Goal: Task Accomplishment & Management: Complete application form

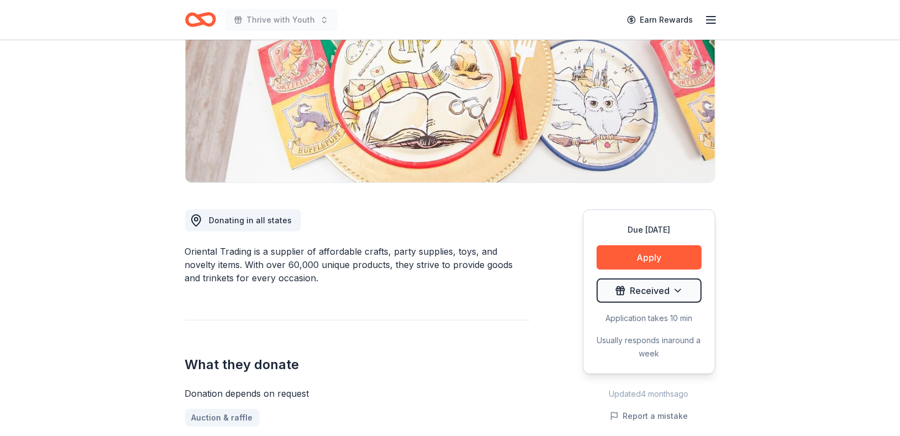
scroll to position [169, 0]
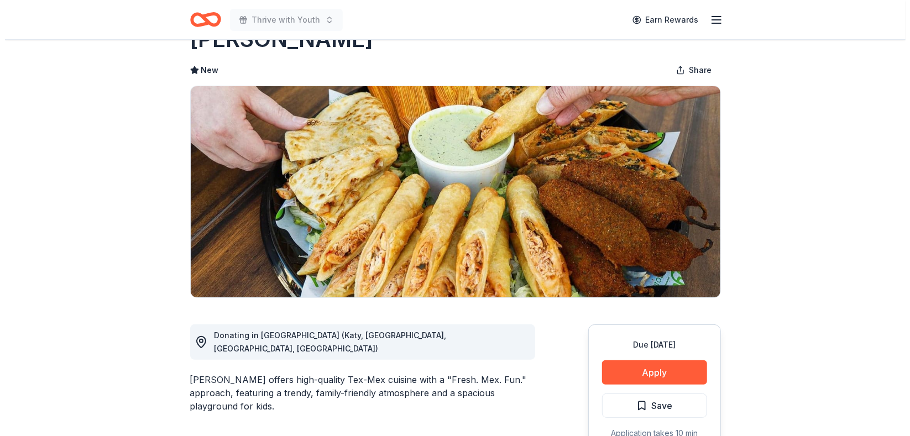
scroll to position [213, 0]
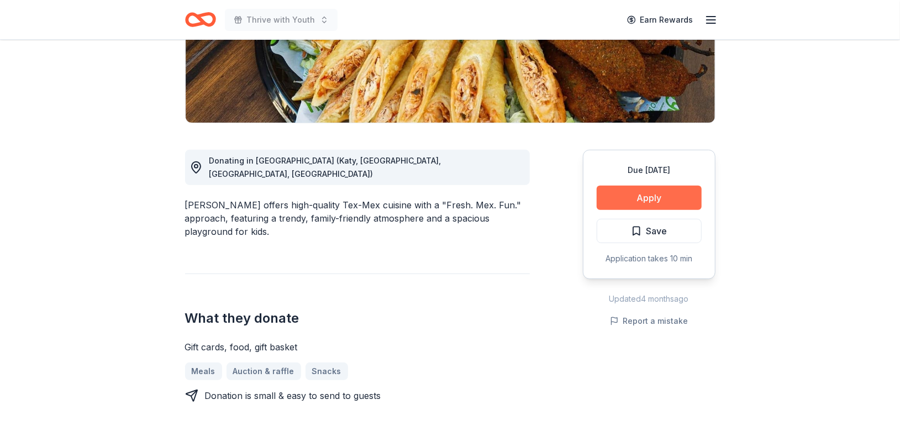
click at [665, 201] on button "Apply" at bounding box center [649, 198] width 105 height 24
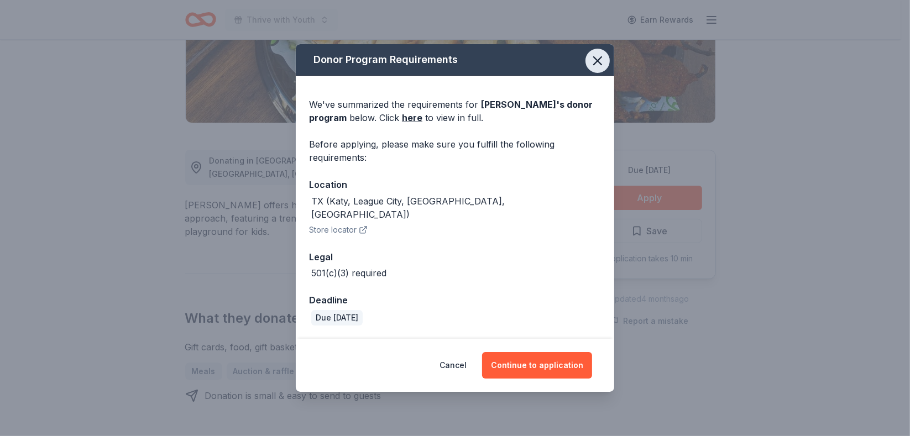
click at [593, 65] on icon "button" at bounding box center [597, 61] width 8 height 8
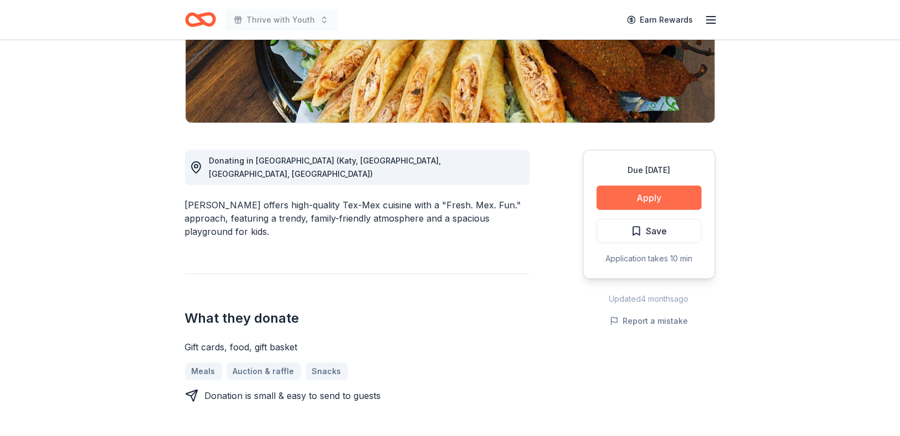
click at [622, 194] on button "Apply" at bounding box center [649, 198] width 105 height 24
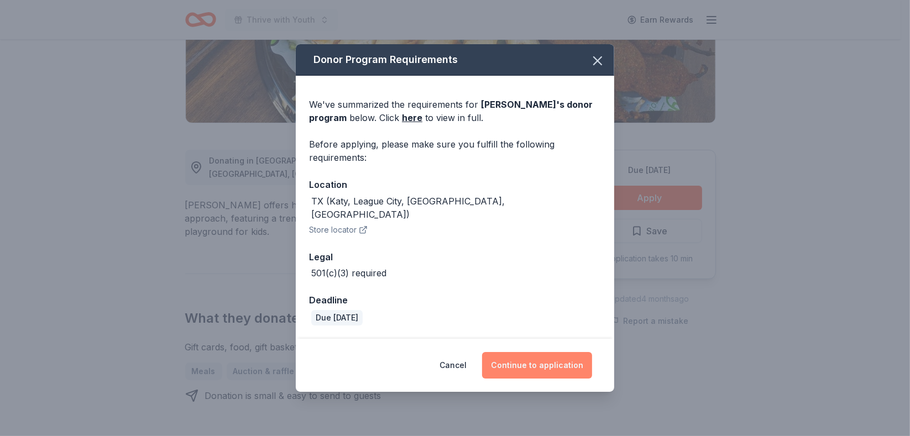
click at [533, 356] on button "Continue to application" at bounding box center [537, 365] width 110 height 27
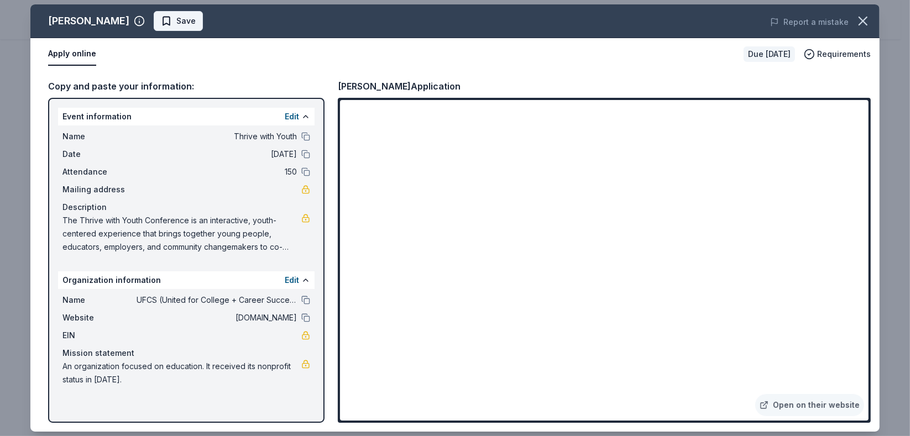
click at [161, 20] on span "Save" at bounding box center [178, 20] width 35 height 13
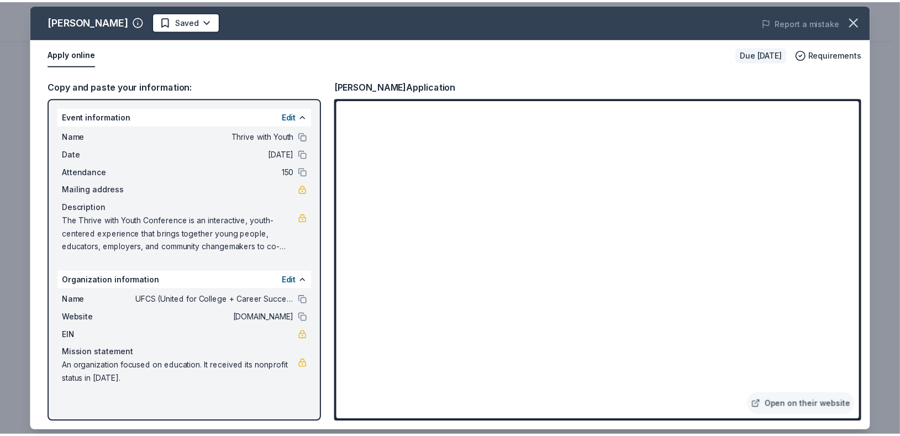
scroll to position [0, 0]
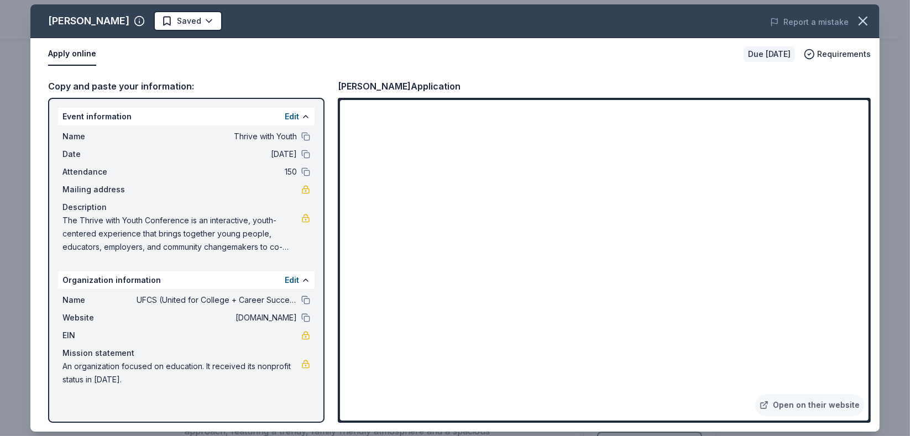
click at [161, 20] on html "Thrive with Youth Earn Rewards Due in 21 days Share Jimmy Changas New Share Don…" at bounding box center [455, 218] width 910 height 436
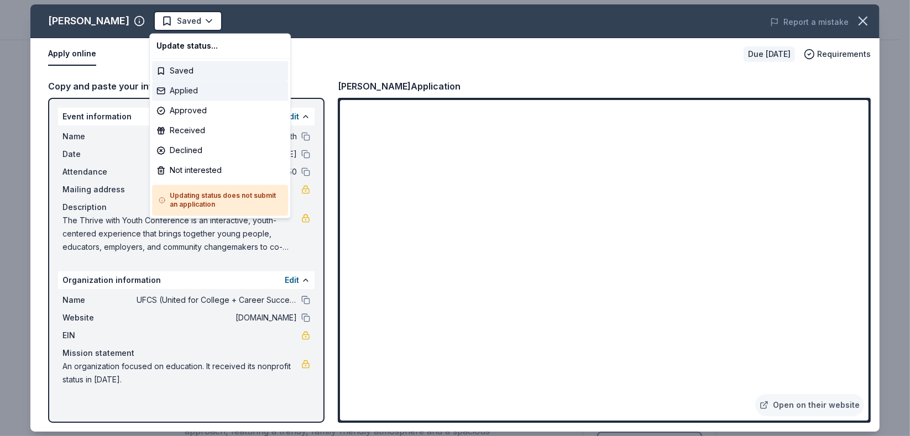
click at [181, 89] on div "Applied" at bounding box center [220, 91] width 136 height 20
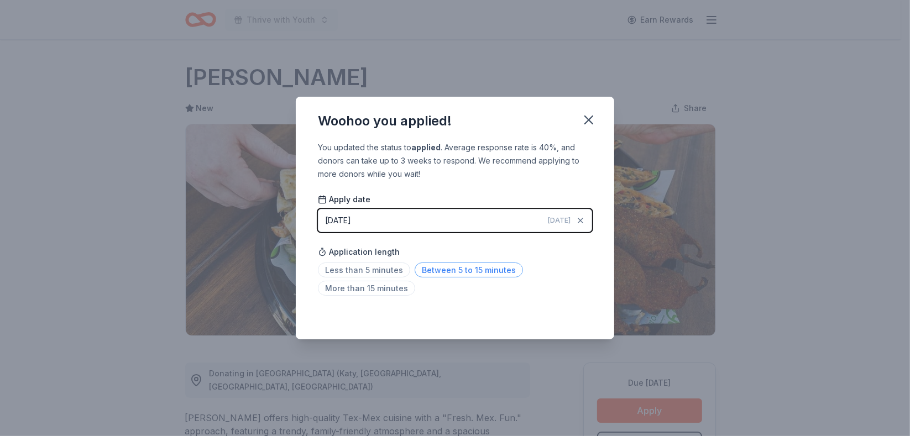
click at [492, 267] on span "Between 5 to 15 minutes" at bounding box center [468, 269] width 108 height 15
click at [592, 113] on icon "button" at bounding box center [588, 119] width 15 height 15
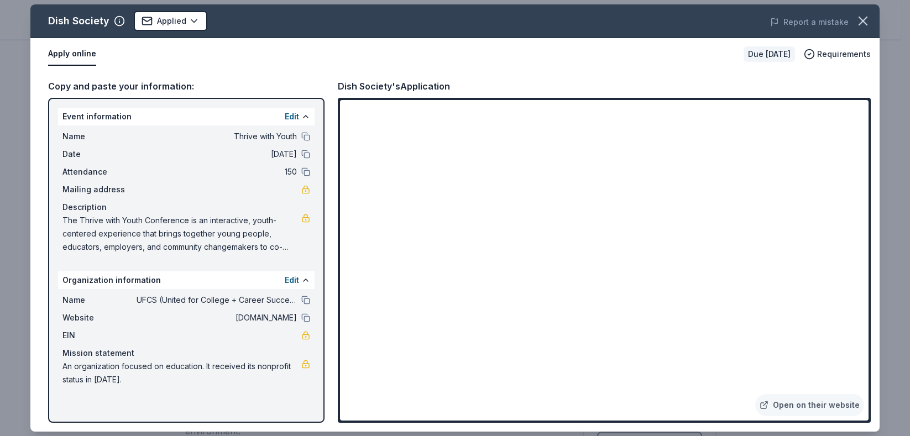
scroll to position [212, 0]
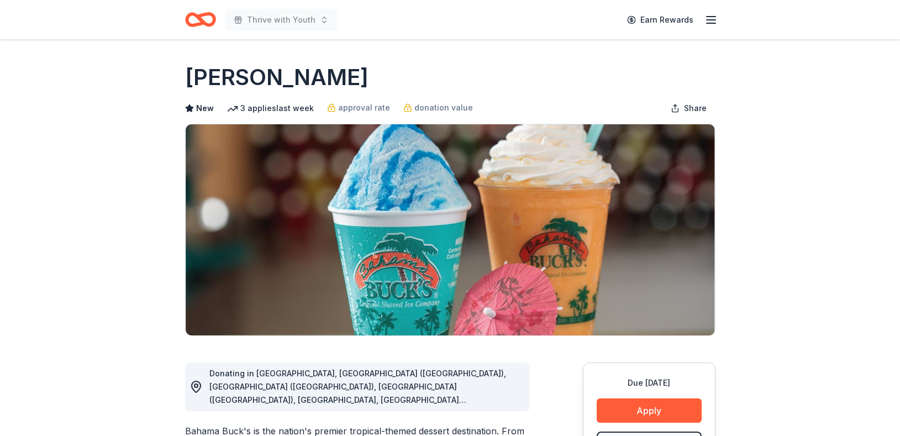
scroll to position [428, 0]
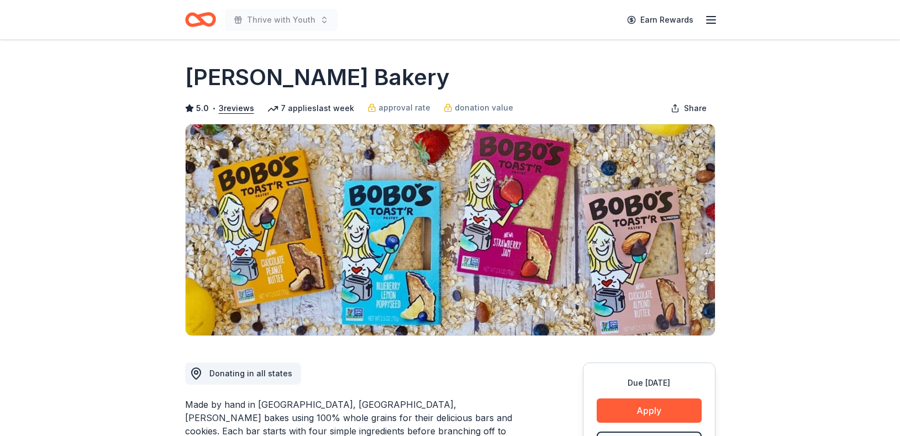
scroll to position [274, 0]
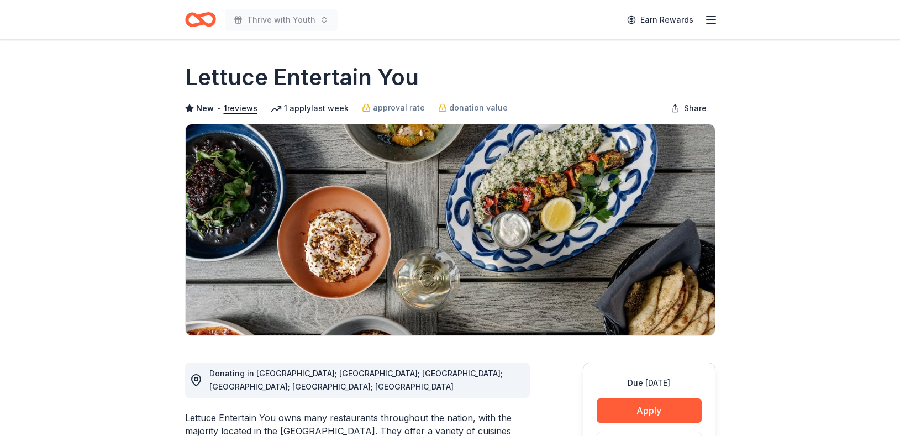
scroll to position [61, 0]
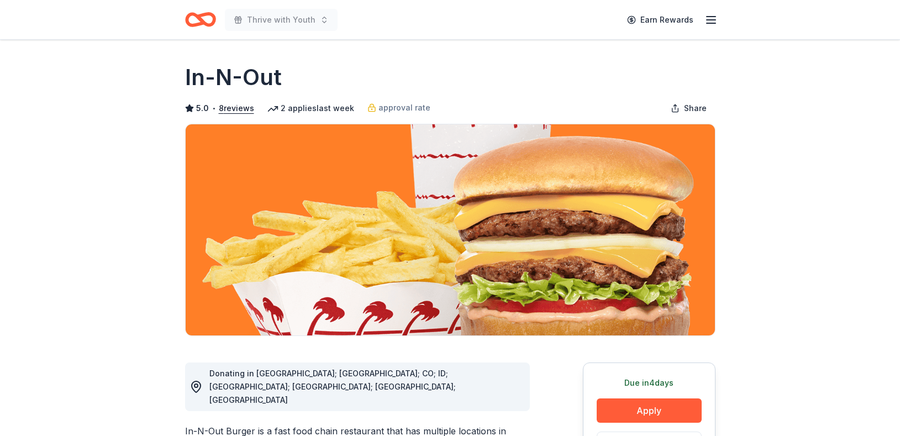
scroll to position [260, 0]
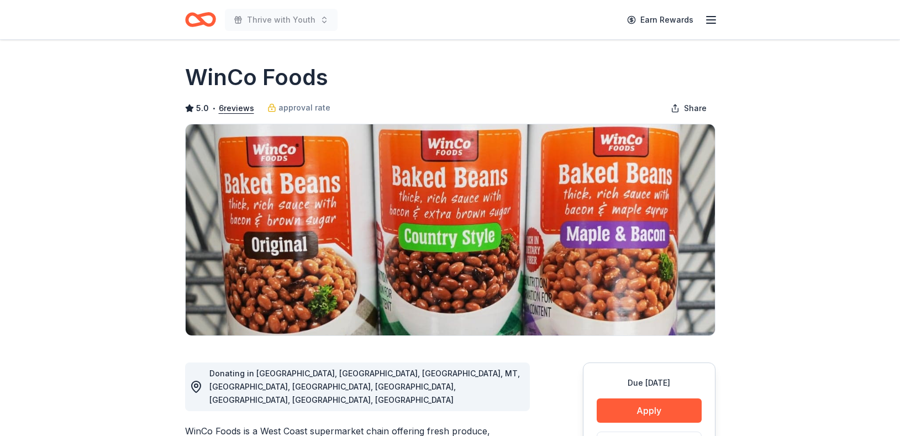
scroll to position [184, 0]
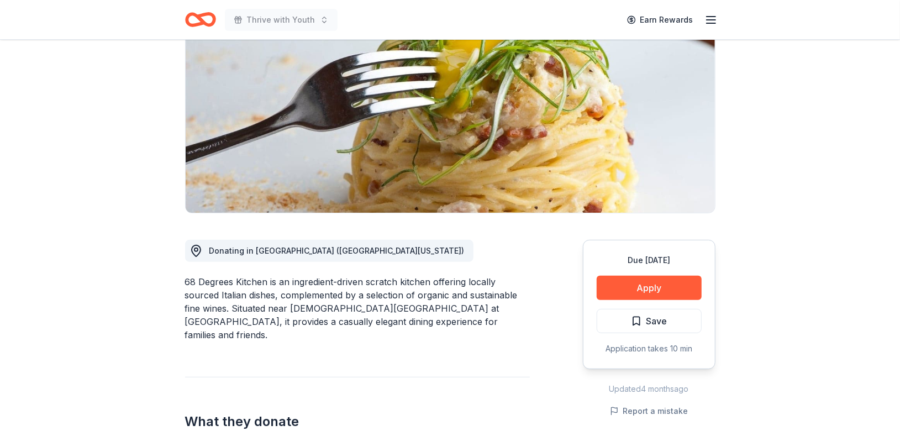
scroll to position [123, 0]
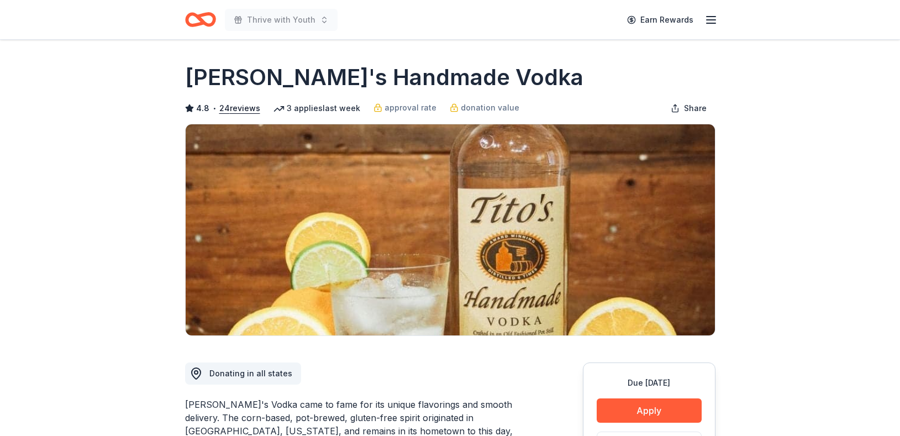
scroll to position [184, 0]
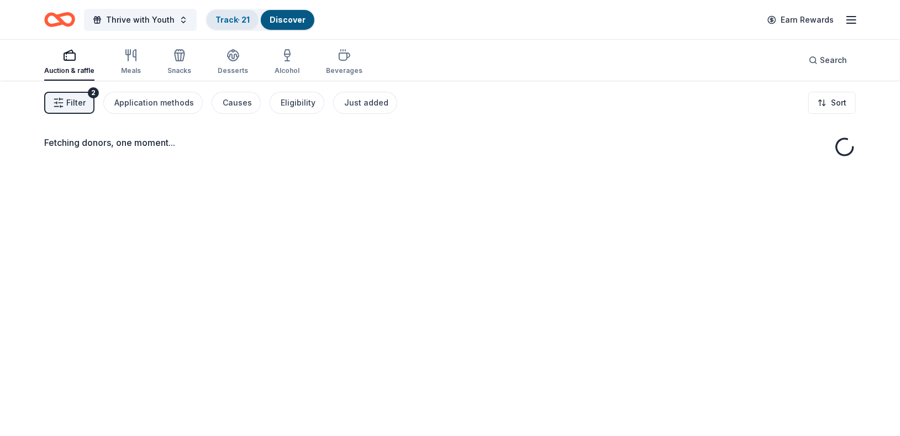
click at [220, 20] on link "Track · 21" at bounding box center [232, 19] width 34 height 9
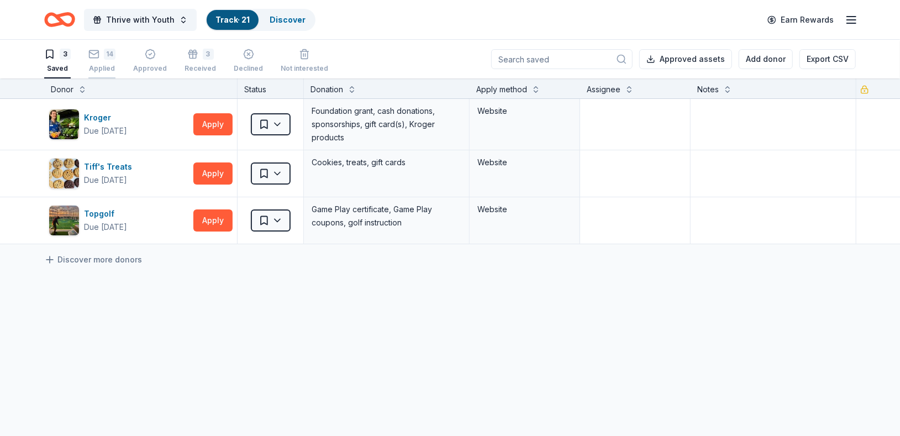
click at [101, 46] on button "14 Applied" at bounding box center [101, 61] width 27 height 34
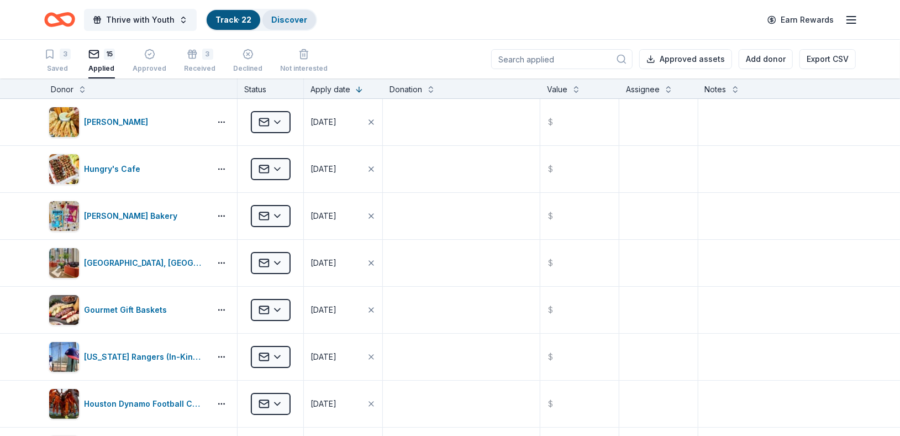
click at [289, 15] on link "Discover" at bounding box center [289, 19] width 36 height 9
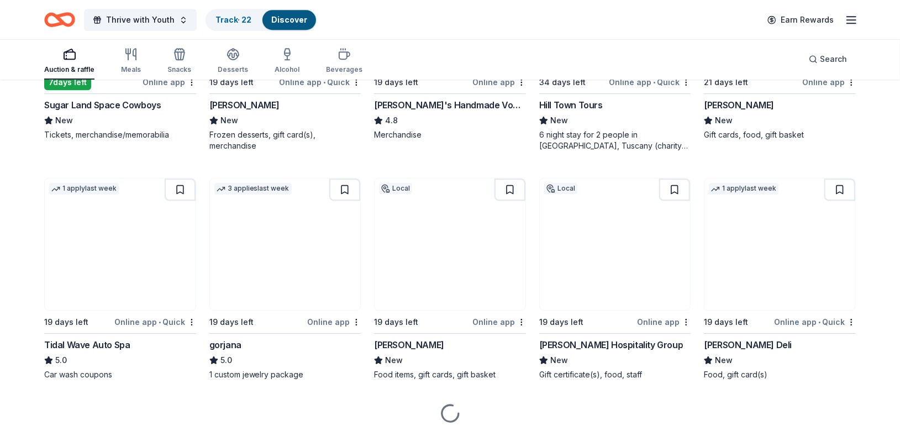
scroll to position [2165, 0]
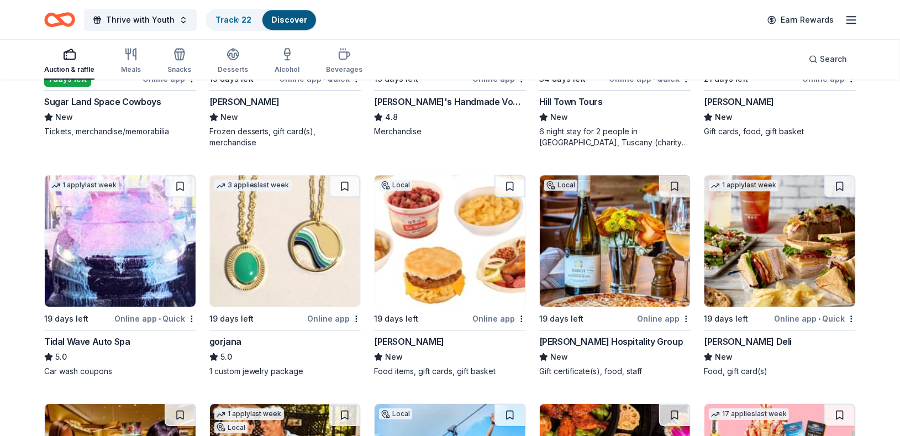
click at [425, 251] on img at bounding box center [450, 241] width 151 height 132
click at [618, 251] on img at bounding box center [615, 241] width 151 height 132
click at [785, 247] on img at bounding box center [780, 241] width 151 height 132
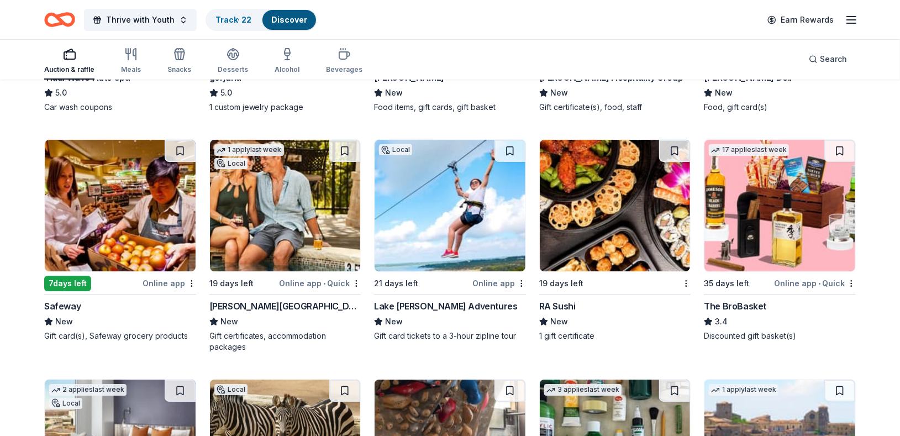
scroll to position [2436, 0]
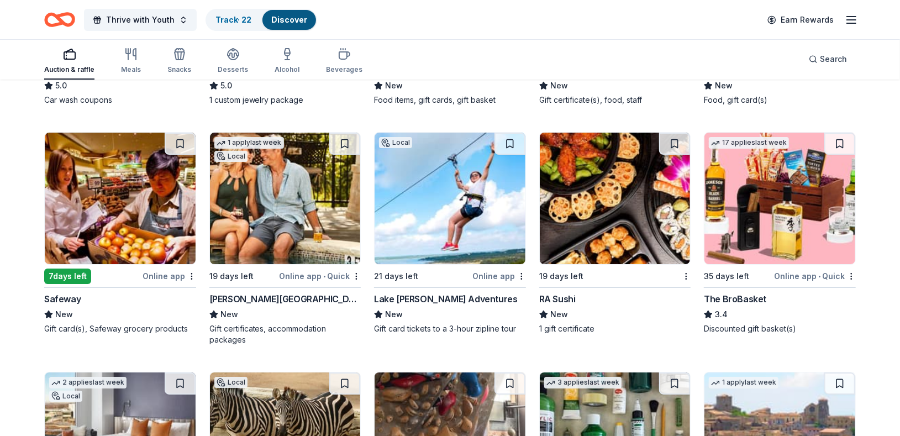
click at [598, 226] on img at bounding box center [615, 199] width 151 height 132
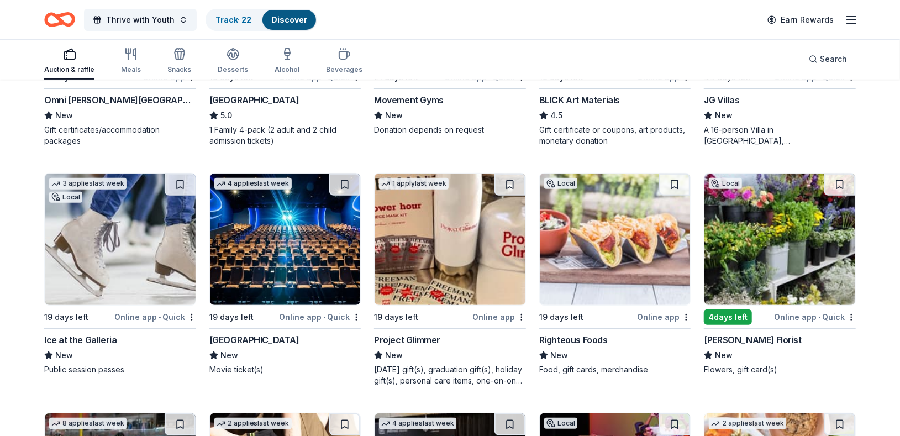
scroll to position [2879, 0]
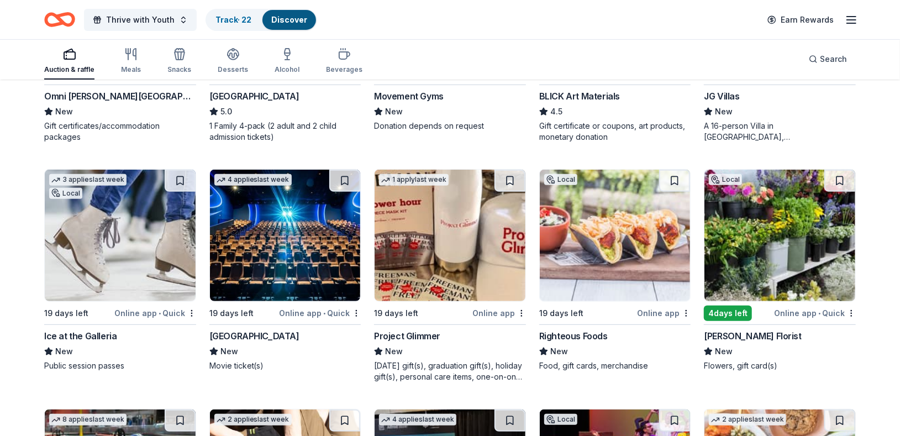
click at [593, 223] on img at bounding box center [615, 236] width 151 height 132
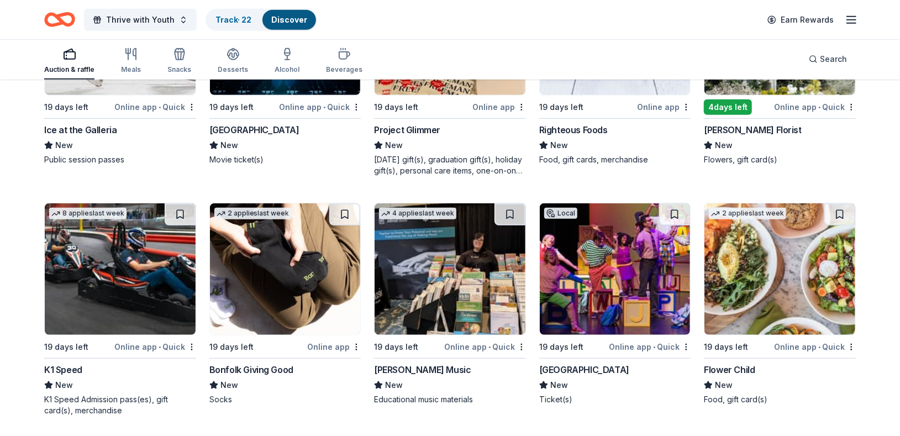
scroll to position [3104, 0]
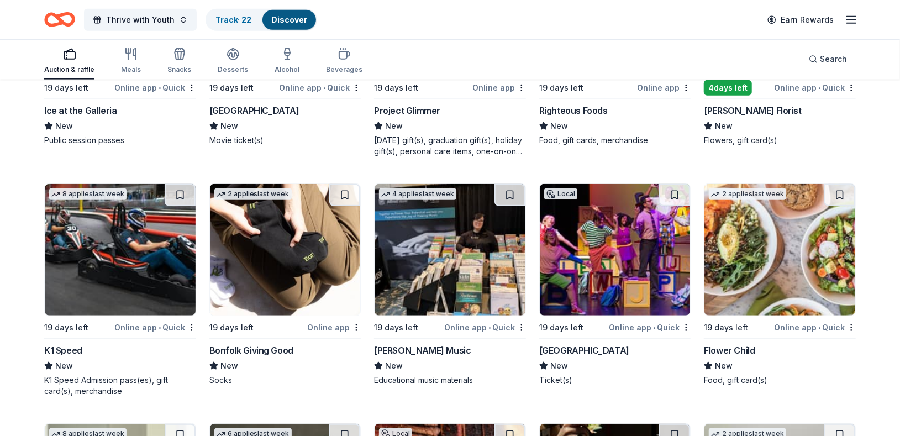
click at [766, 266] on img at bounding box center [780, 250] width 151 height 132
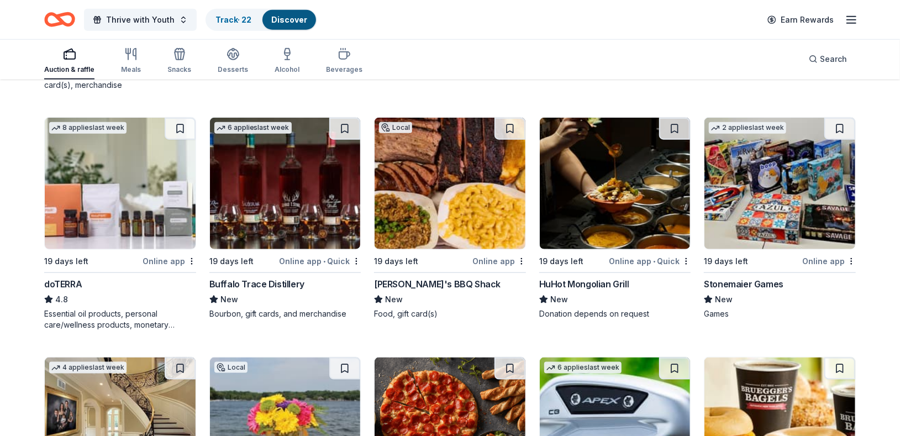
scroll to position [3420, 0]
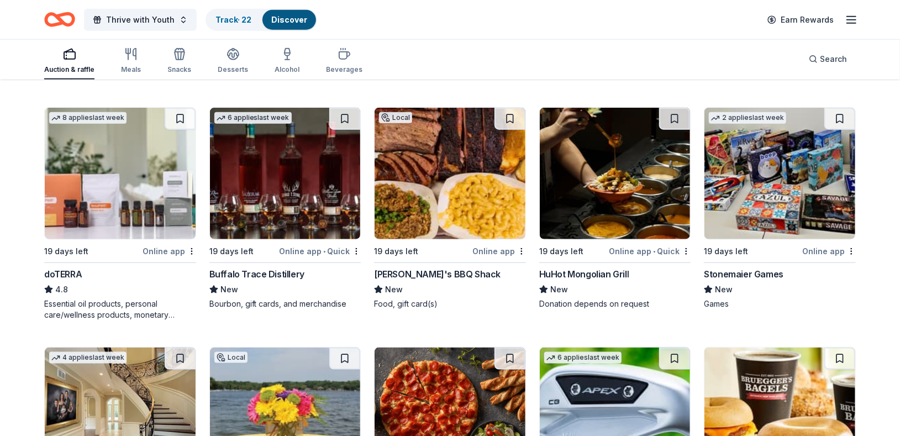
click at [66, 202] on img at bounding box center [120, 174] width 151 height 132
click at [435, 192] on img at bounding box center [450, 174] width 151 height 132
click at [564, 232] on img at bounding box center [615, 174] width 151 height 132
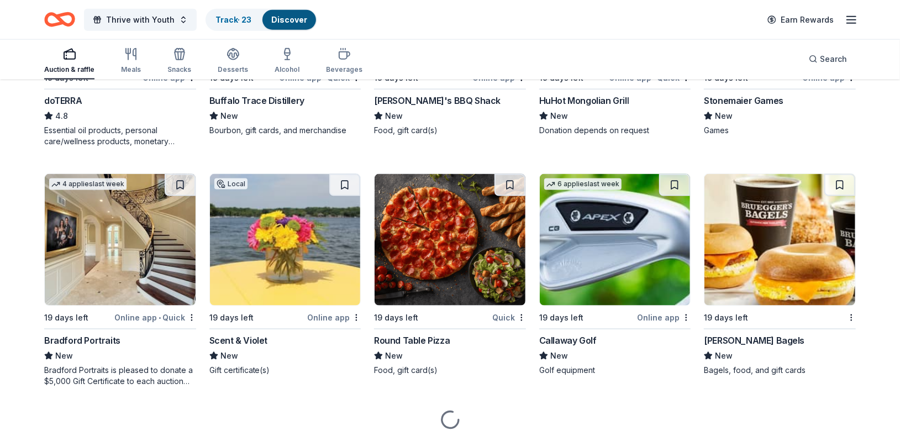
scroll to position [3589, 0]
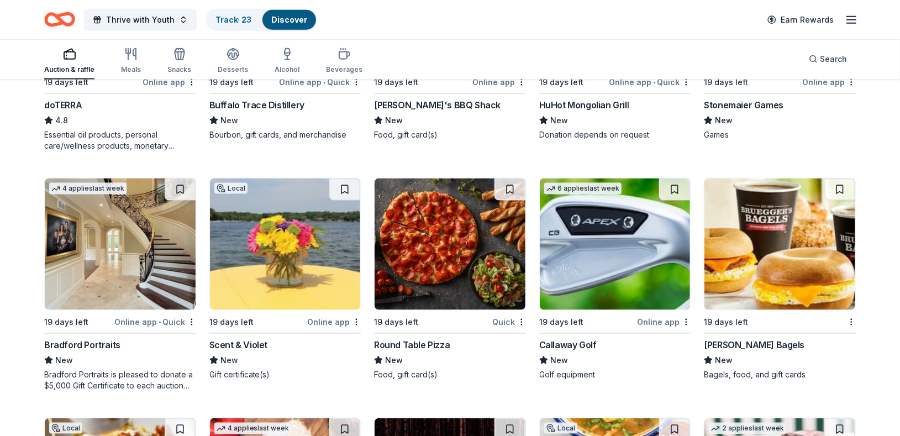
click at [453, 241] on img at bounding box center [450, 244] width 151 height 132
click at [759, 234] on img at bounding box center [780, 244] width 151 height 132
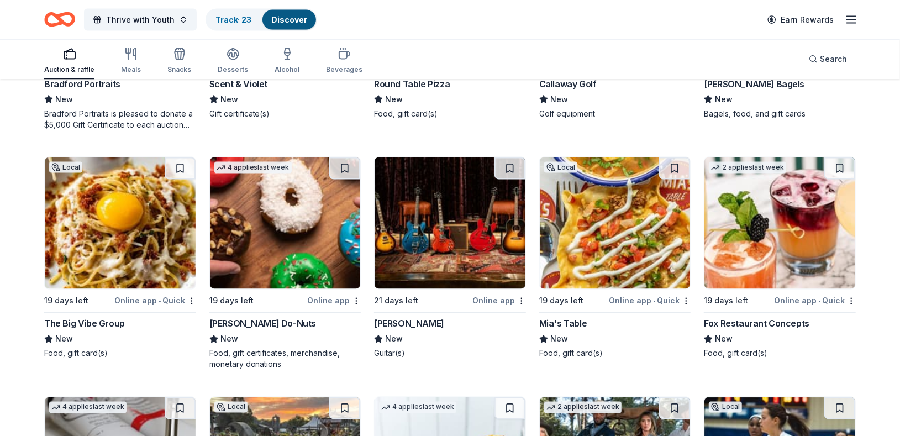
scroll to position [3861, 0]
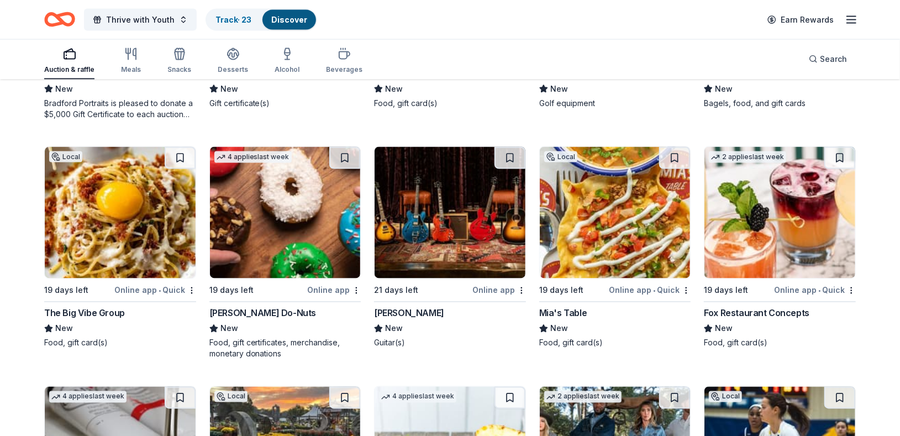
click at [126, 240] on img at bounding box center [120, 213] width 151 height 132
click at [264, 254] on img at bounding box center [285, 213] width 151 height 132
click at [246, 239] on img at bounding box center [285, 213] width 151 height 132
click at [598, 240] on img at bounding box center [615, 213] width 151 height 132
click at [775, 214] on img at bounding box center [780, 213] width 151 height 132
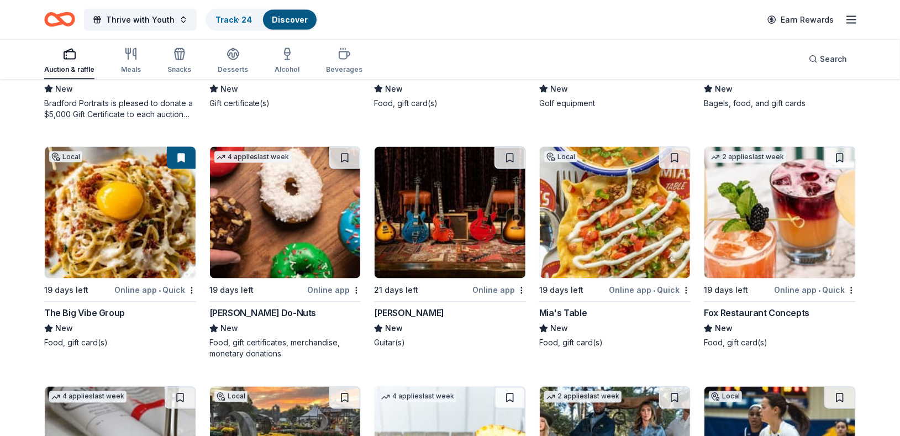
click at [845, 333] on div "New" at bounding box center [780, 328] width 152 height 13
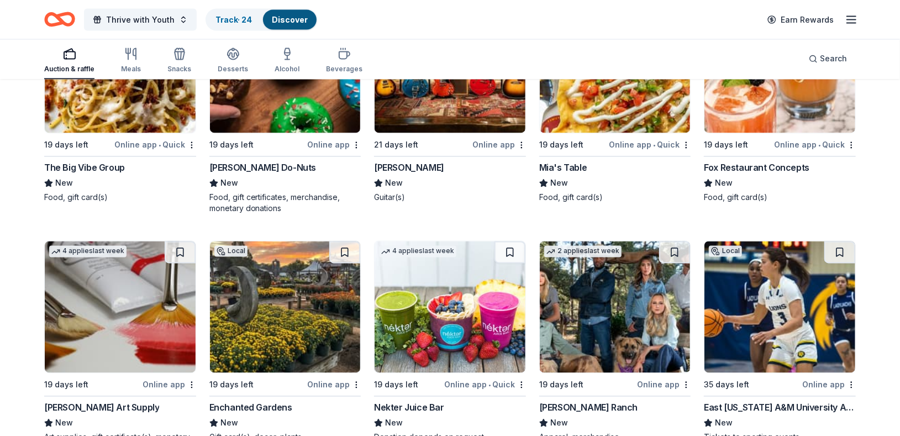
scroll to position [4045, 0]
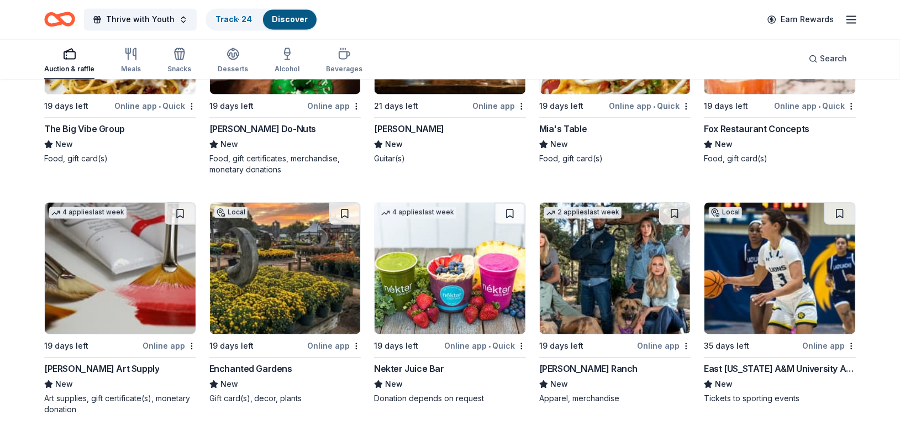
click at [448, 285] on img at bounding box center [450, 269] width 151 height 132
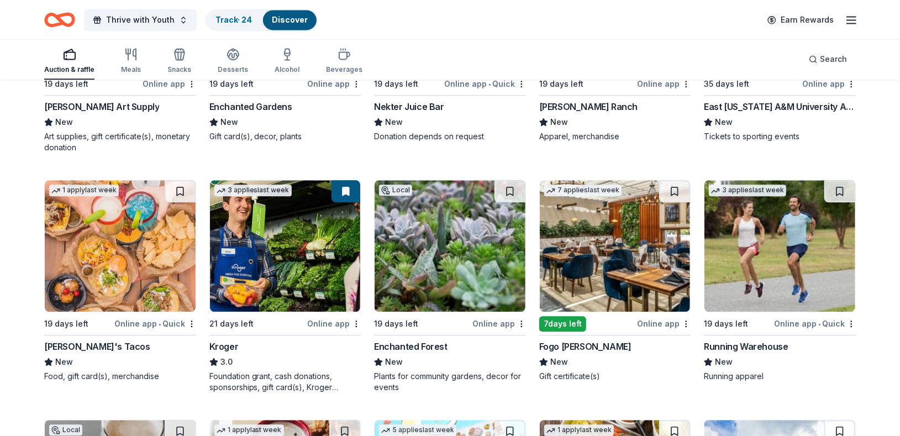
scroll to position [4301, 0]
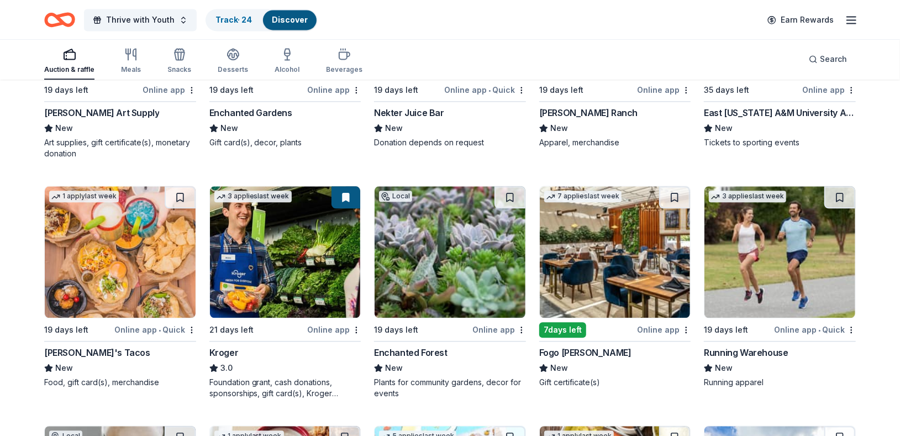
click at [124, 257] on img at bounding box center [120, 252] width 151 height 132
click at [275, 251] on img at bounding box center [285, 252] width 151 height 132
click at [651, 255] on img at bounding box center [615, 252] width 151 height 132
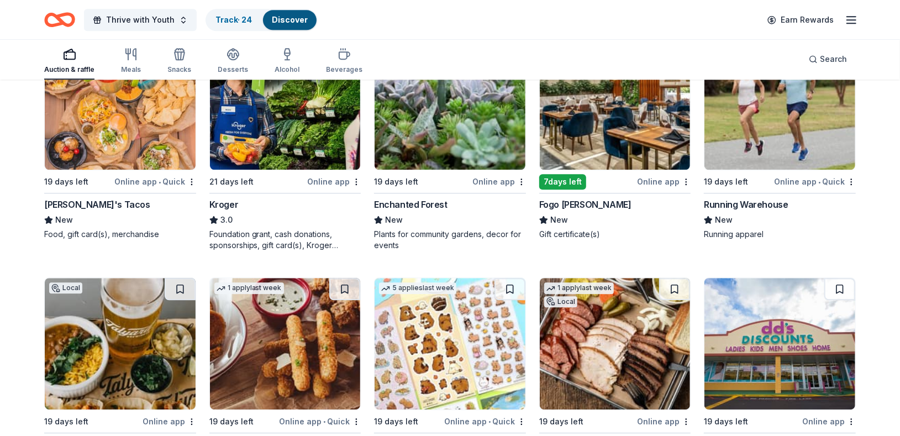
scroll to position [4509, 0]
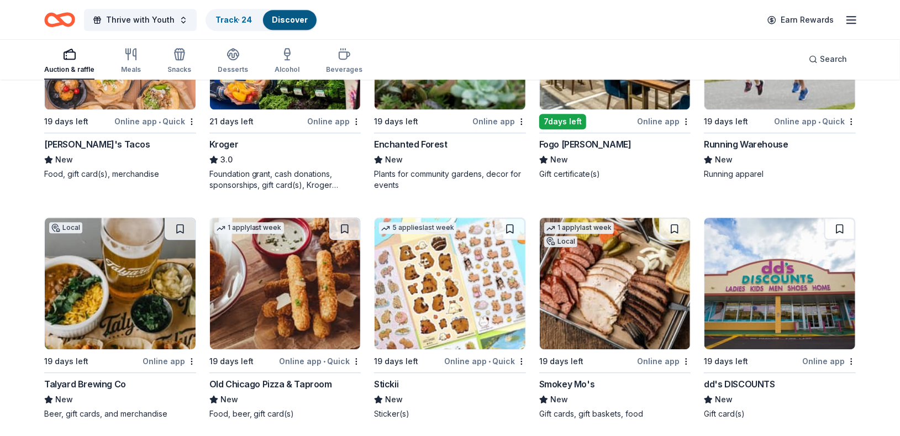
click at [107, 287] on img at bounding box center [120, 284] width 151 height 132
click at [266, 304] on img at bounding box center [285, 284] width 151 height 132
click at [582, 278] on img at bounding box center [615, 284] width 151 height 132
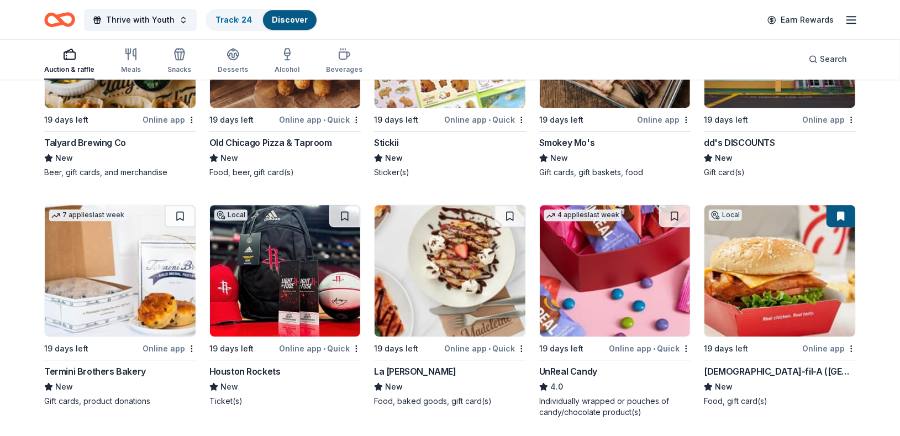
scroll to position [4764, 0]
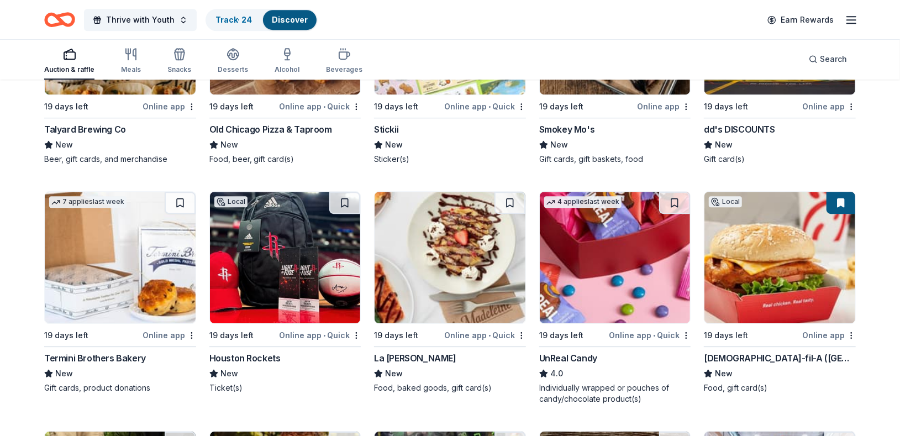
click at [106, 324] on div "7 applies last week 19 days left Online app Termini Brothers Bakery New Gift ca…" at bounding box center [120, 292] width 152 height 202
click at [440, 290] on img at bounding box center [450, 258] width 151 height 132
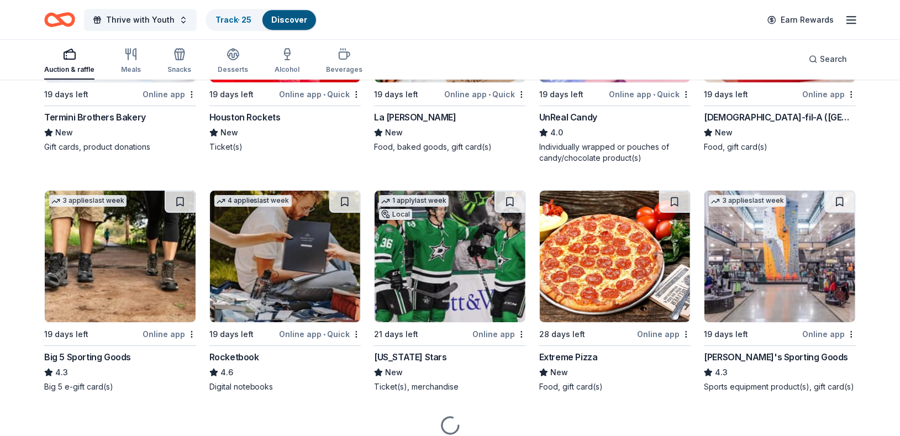
scroll to position [5038, 0]
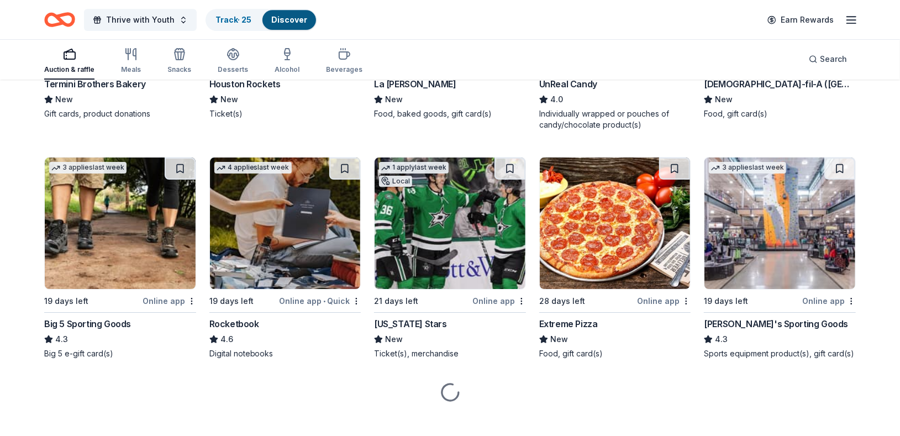
click at [580, 226] on img at bounding box center [615, 223] width 151 height 132
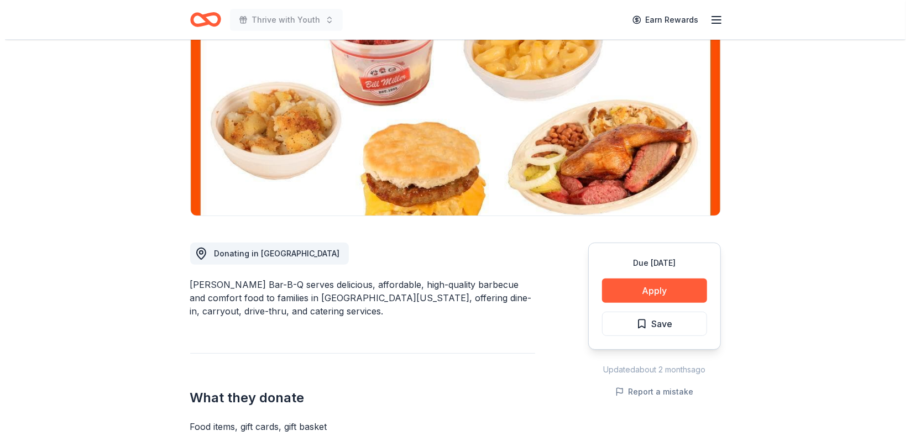
scroll to position [122, 0]
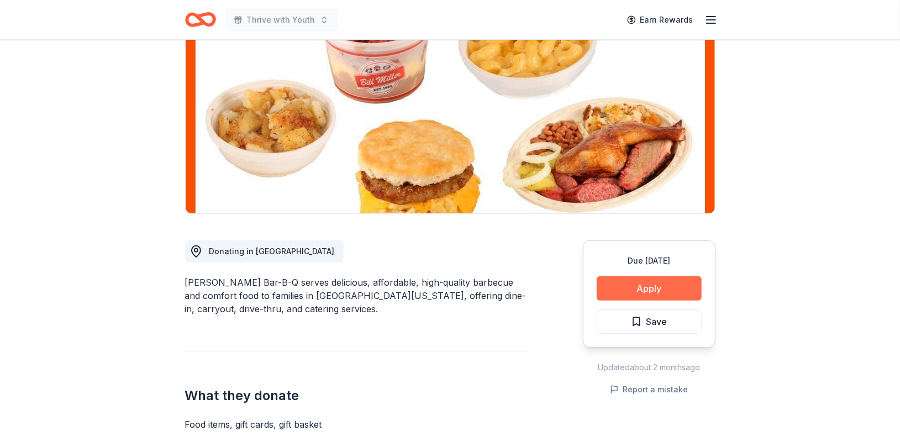
click at [640, 290] on button "Apply" at bounding box center [649, 288] width 105 height 24
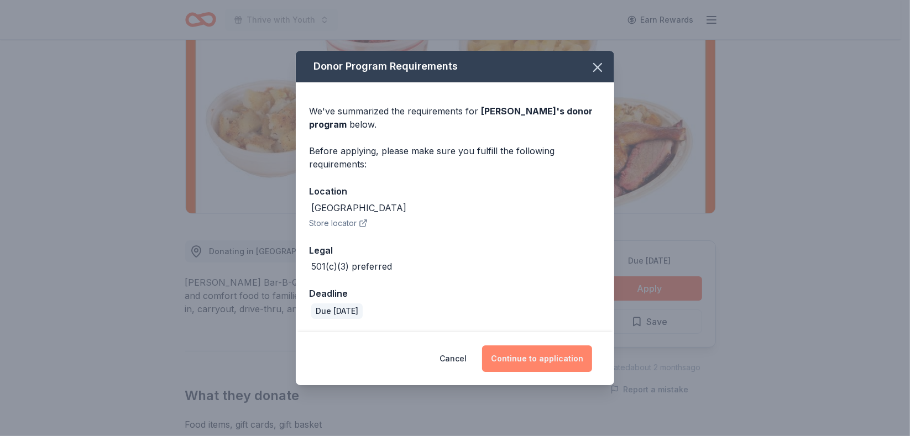
click at [529, 368] on button "Continue to application" at bounding box center [537, 358] width 110 height 27
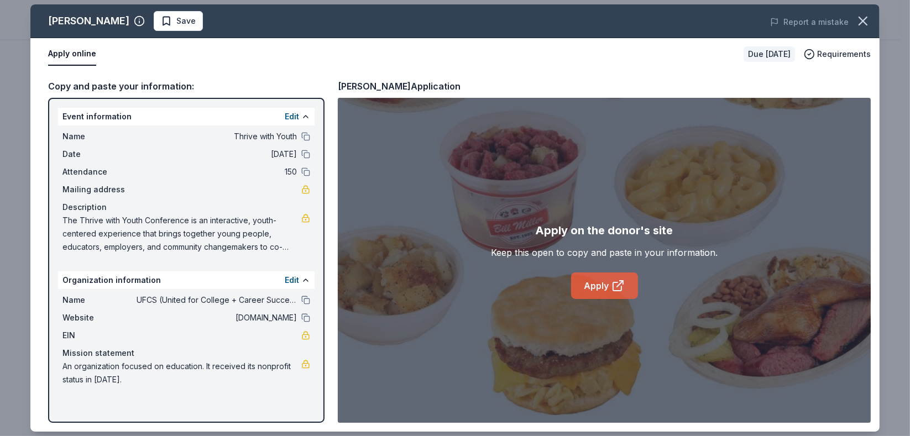
click at [609, 291] on link "Apply" at bounding box center [604, 285] width 67 height 27
click at [607, 278] on link "Apply" at bounding box center [604, 285] width 67 height 27
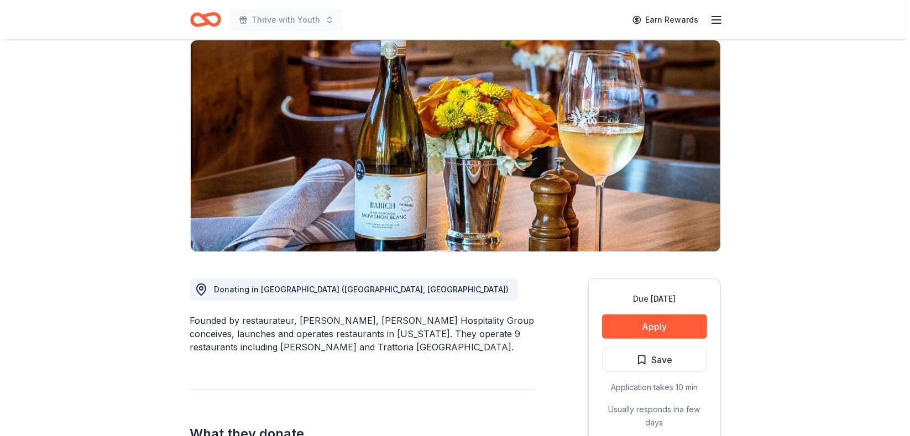
scroll to position [115, 0]
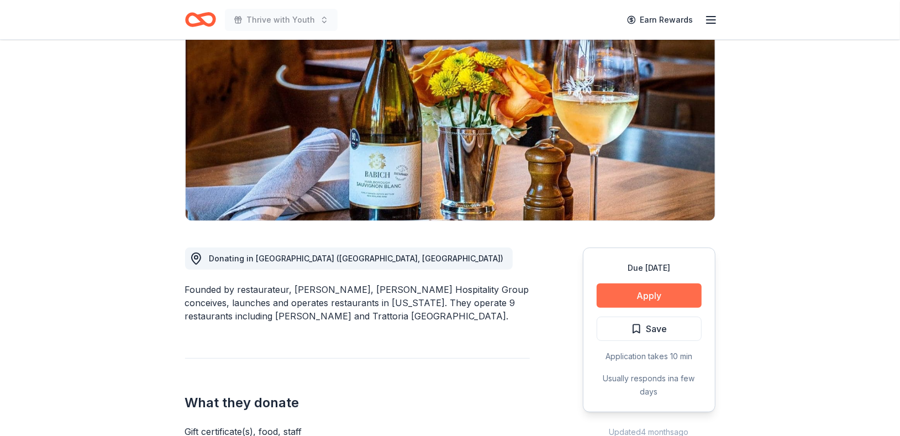
click at [651, 303] on button "Apply" at bounding box center [649, 295] width 105 height 24
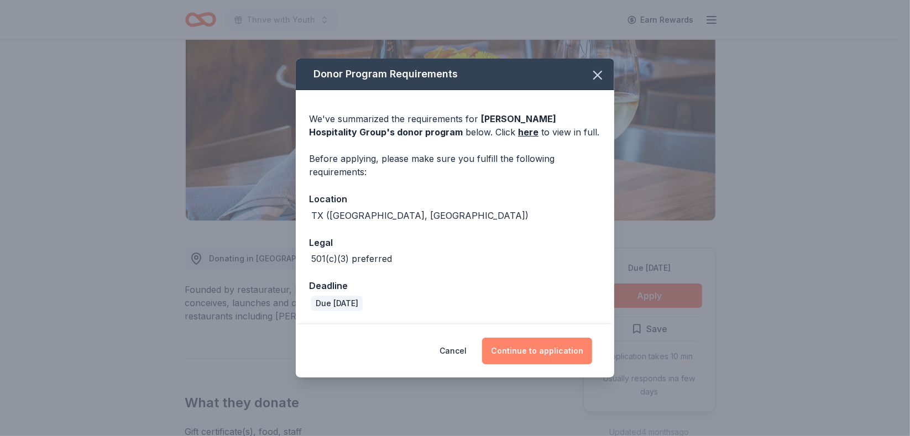
click at [554, 355] on button "Continue to application" at bounding box center [537, 351] width 110 height 27
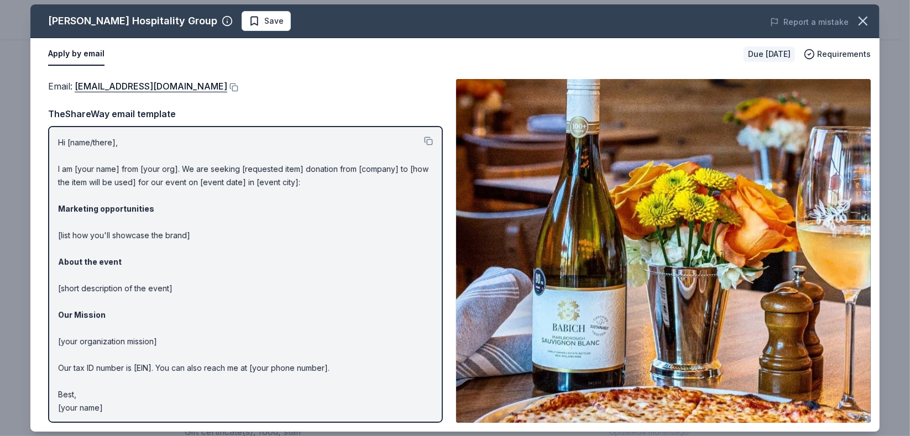
click at [202, 185] on p "Hi [name/there], I am [your name] from [your org]. We are seeking [requested it…" at bounding box center [245, 275] width 375 height 278
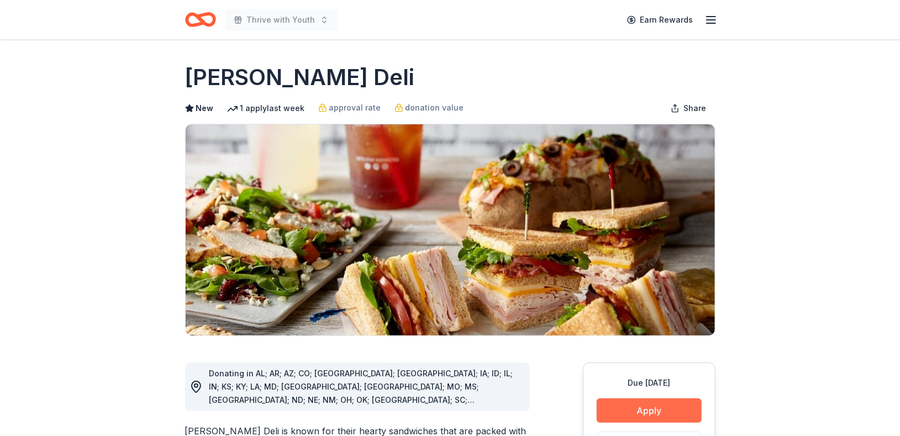
click at [650, 408] on button "Apply" at bounding box center [649, 410] width 105 height 24
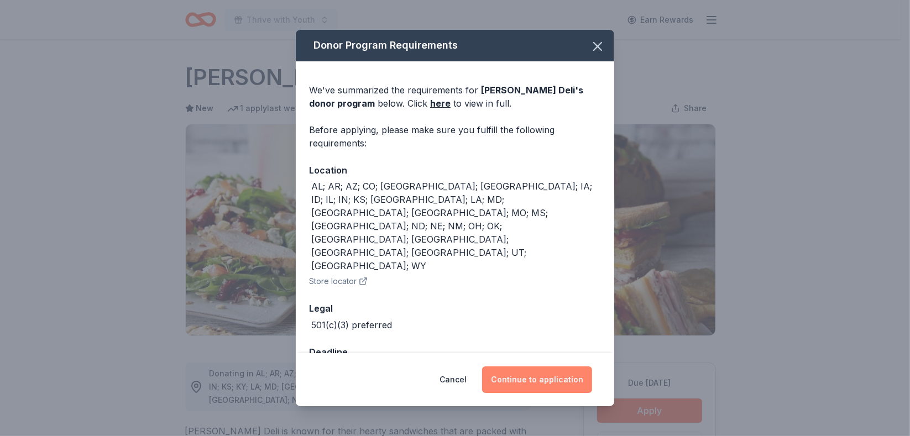
click at [579, 369] on button "Continue to application" at bounding box center [537, 379] width 110 height 27
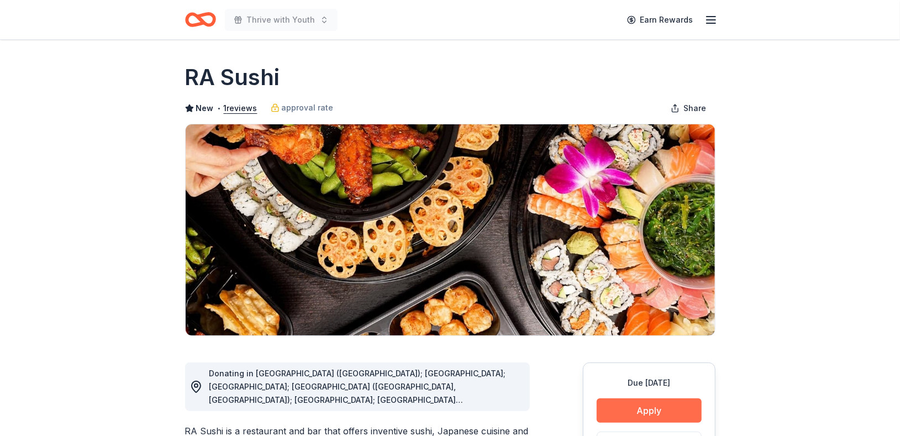
click at [681, 415] on button "Apply" at bounding box center [649, 410] width 105 height 24
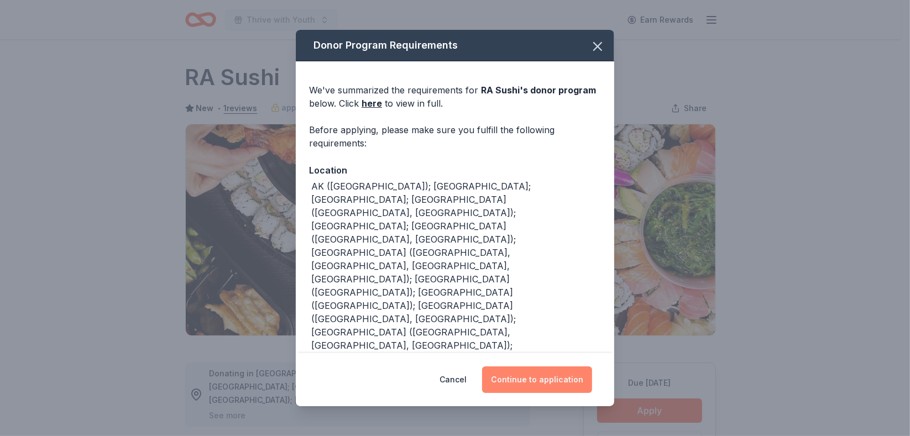
click at [548, 380] on button "Continue to application" at bounding box center [537, 379] width 110 height 27
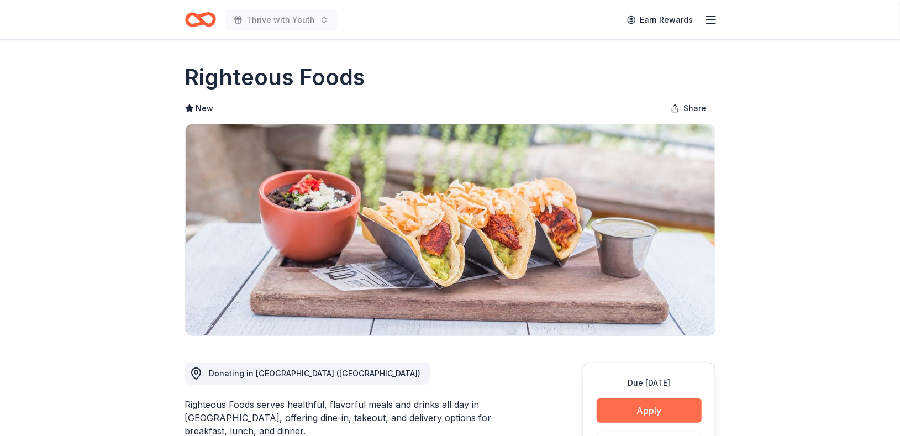
click at [628, 406] on button "Apply" at bounding box center [649, 410] width 105 height 24
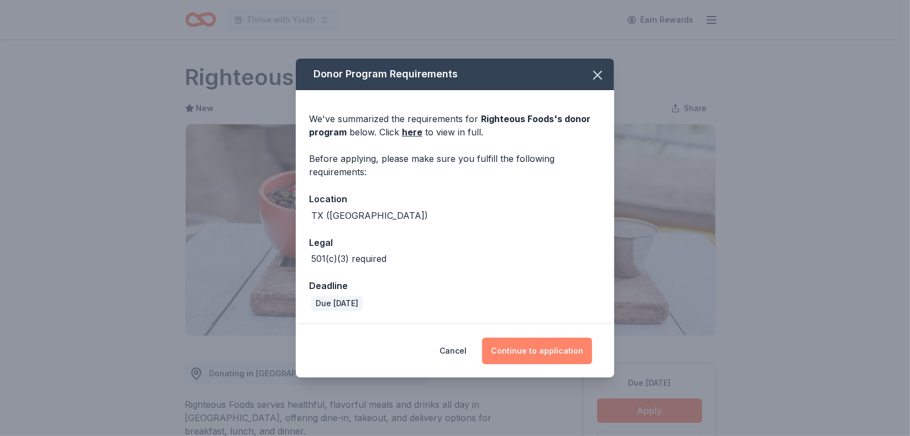
click at [561, 351] on button "Continue to application" at bounding box center [537, 351] width 110 height 27
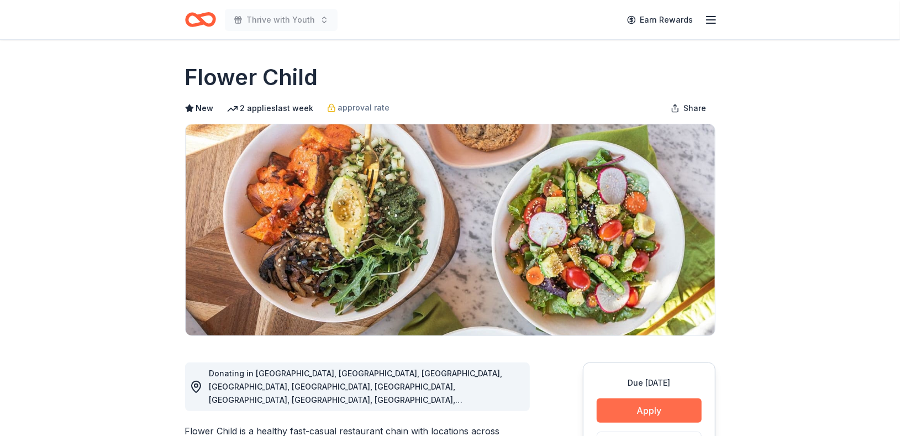
click at [638, 410] on button "Apply" at bounding box center [649, 410] width 105 height 24
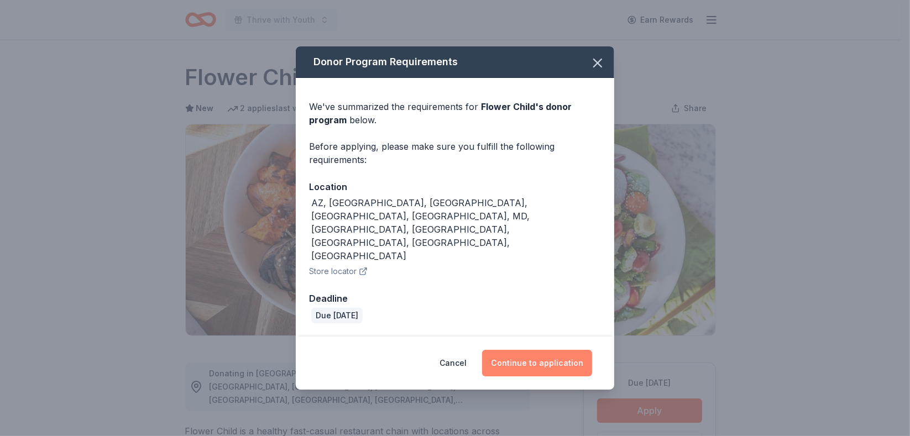
click at [546, 350] on button "Continue to application" at bounding box center [537, 363] width 110 height 27
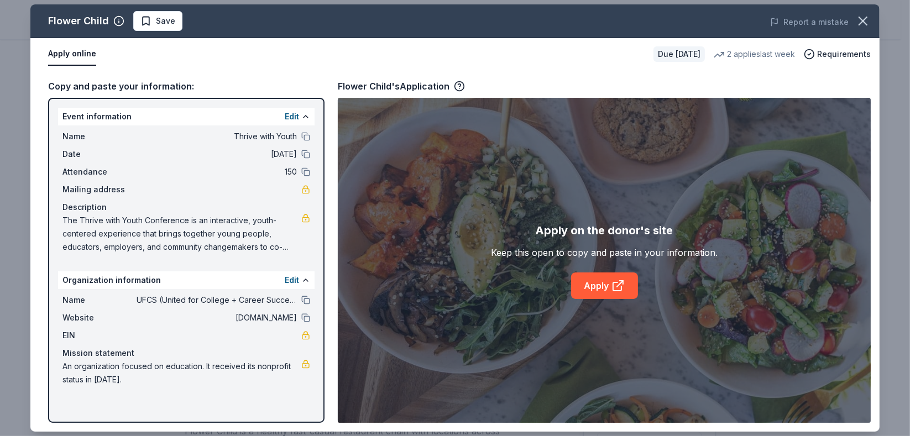
click at [586, 300] on div "Apply on the donor's site Keep this open to copy and paste in your information.…" at bounding box center [604, 260] width 533 height 325
click at [588, 294] on link "Apply" at bounding box center [604, 285] width 67 height 27
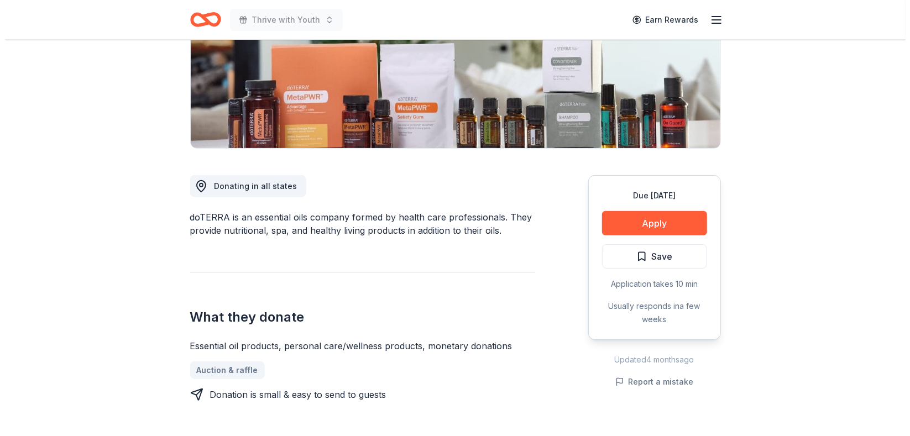
scroll to position [190, 0]
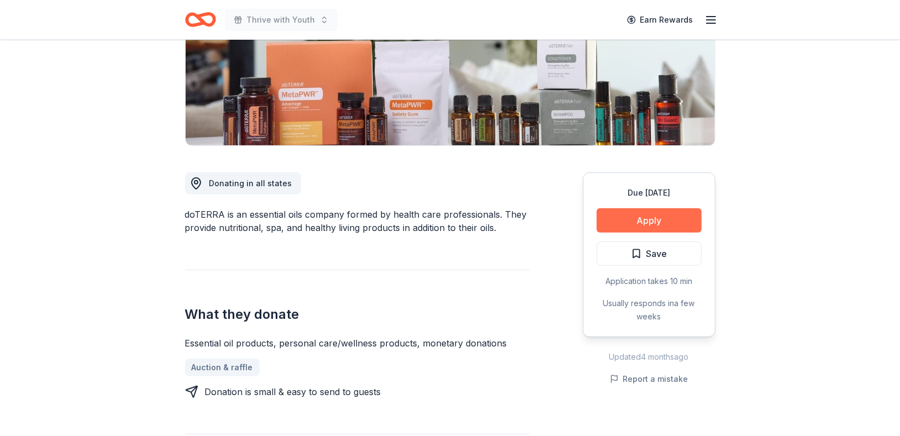
click at [679, 220] on button "Apply" at bounding box center [649, 220] width 105 height 24
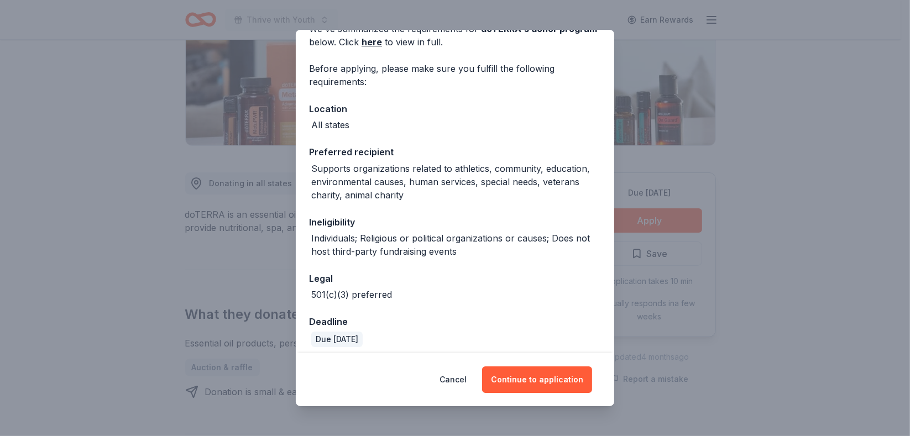
scroll to position [68, 0]
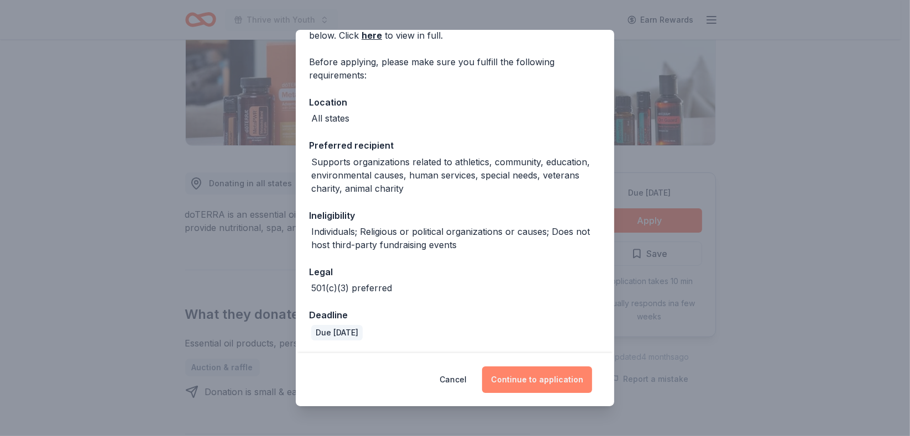
click at [559, 382] on button "Continue to application" at bounding box center [537, 379] width 110 height 27
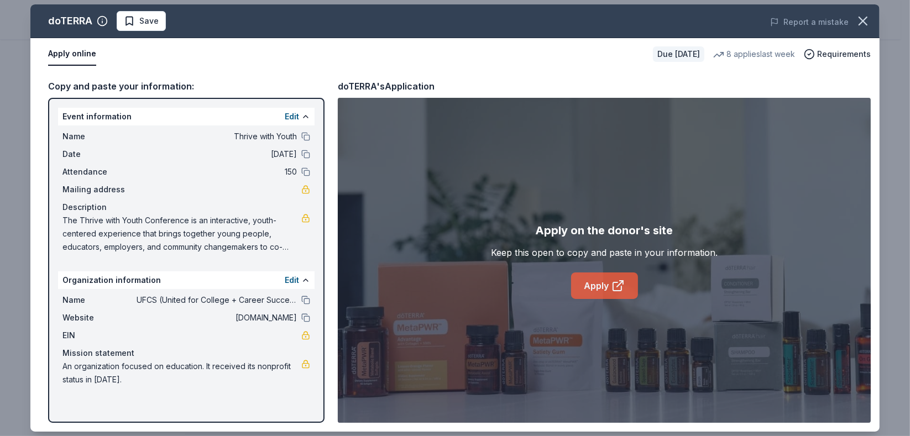
click at [603, 279] on link "Apply" at bounding box center [604, 285] width 67 height 27
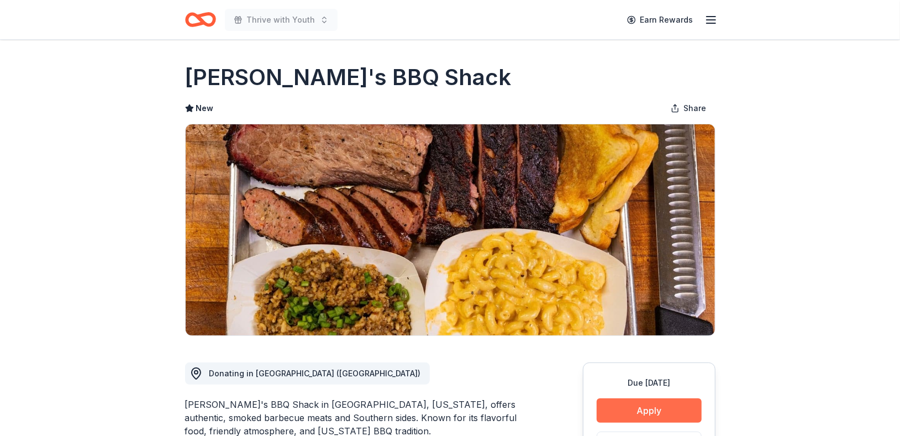
click at [664, 413] on button "Apply" at bounding box center [649, 410] width 105 height 24
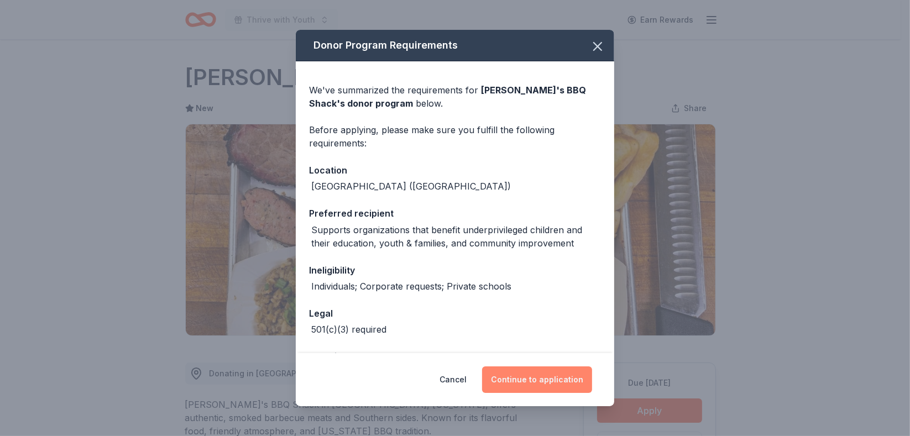
click at [544, 378] on button "Continue to application" at bounding box center [537, 379] width 110 height 27
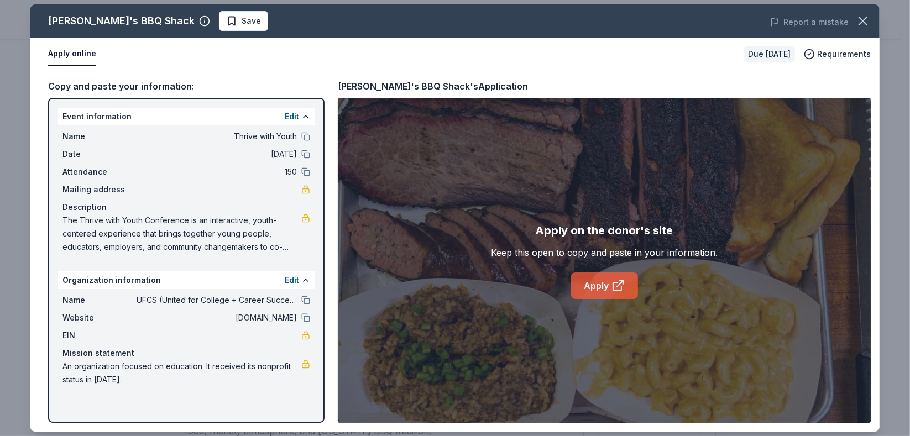
click at [613, 285] on icon at bounding box center [617, 286] width 8 height 8
click at [219, 28] on button "Save" at bounding box center [243, 21] width 49 height 20
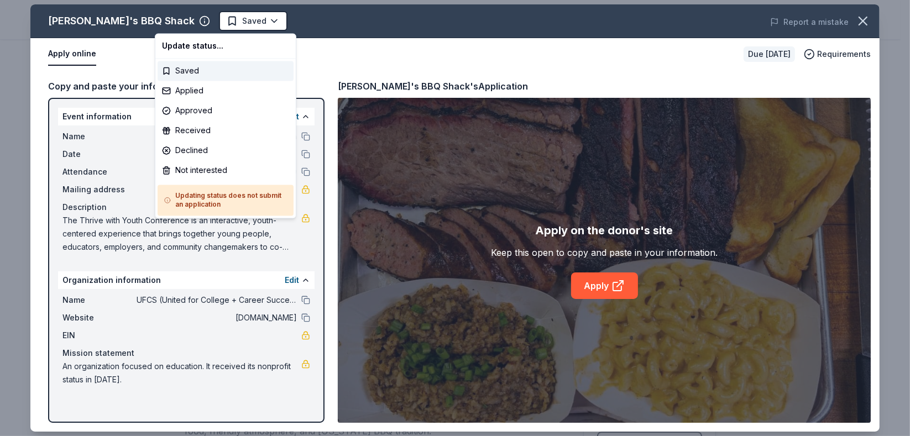
click at [180, 28] on html "Thrive with Youth Earn Rewards Due in 19 days Share Ray's BBQ Shack New Share D…" at bounding box center [455, 218] width 910 height 436
click at [203, 83] on div "Applied" at bounding box center [225, 91] width 136 height 20
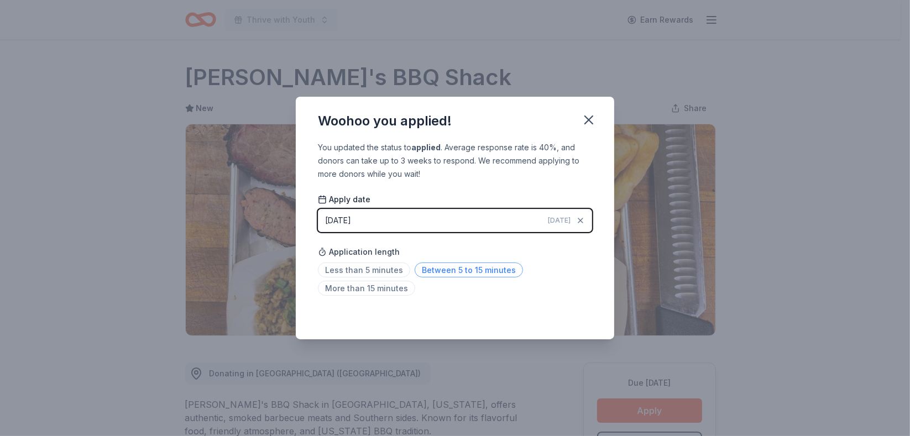
click at [479, 272] on span "Between 5 to 15 minutes" at bounding box center [468, 269] width 108 height 15
click at [476, 268] on span "Between 5 to 15 minutes" at bounding box center [468, 269] width 108 height 15
click at [481, 270] on span "Between 5 to 15 minutes" at bounding box center [468, 269] width 108 height 15
click at [583, 109] on button "button" at bounding box center [588, 120] width 24 height 24
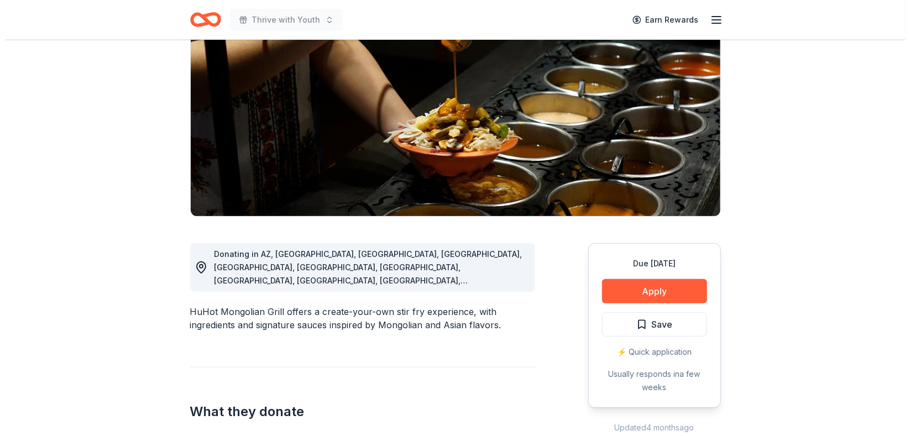
scroll to position [125, 0]
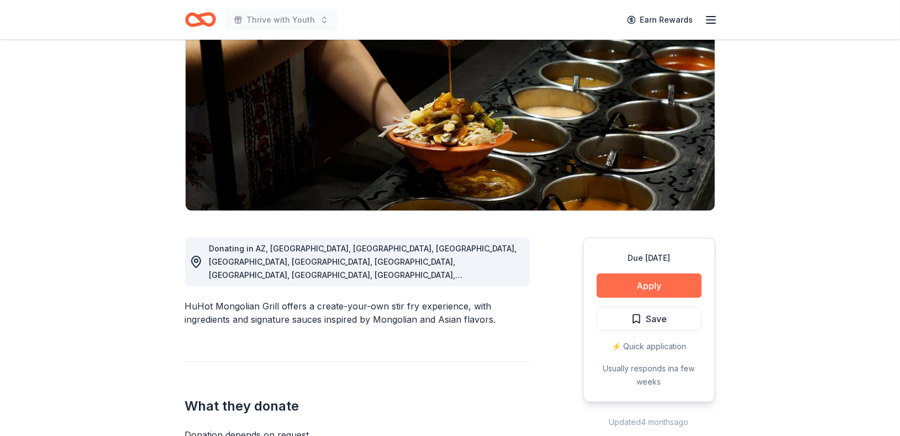
click at [657, 280] on button "Apply" at bounding box center [649, 286] width 105 height 24
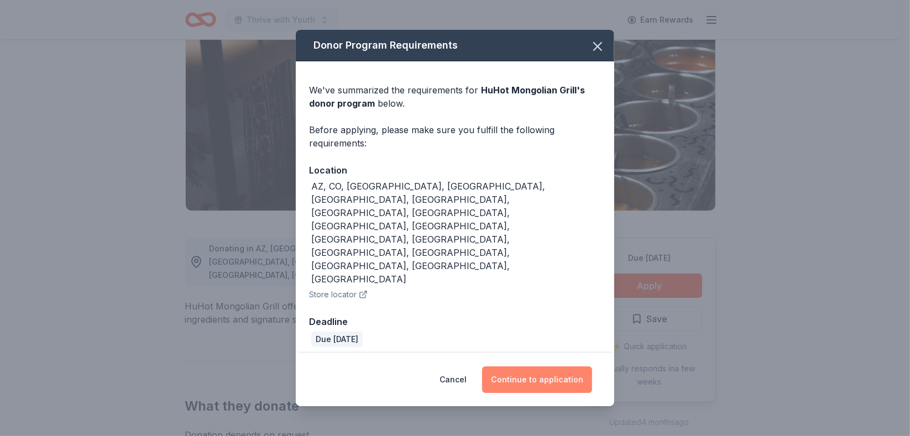
click at [566, 366] on button "Continue to application" at bounding box center [537, 379] width 110 height 27
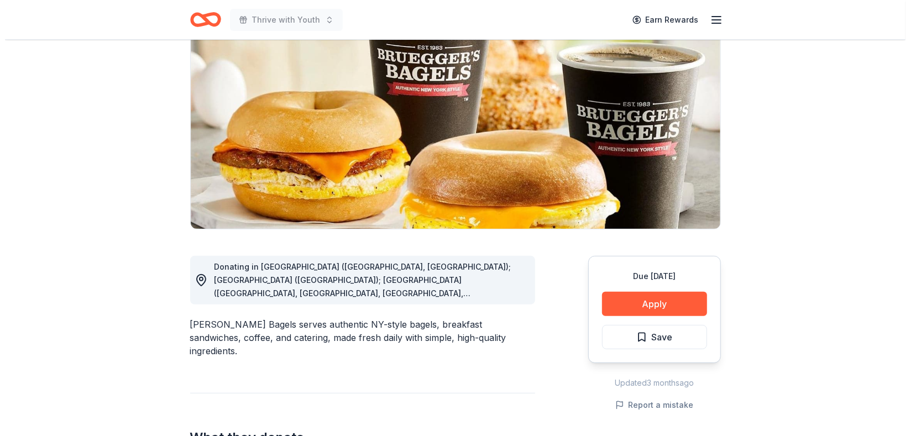
scroll to position [157, 0]
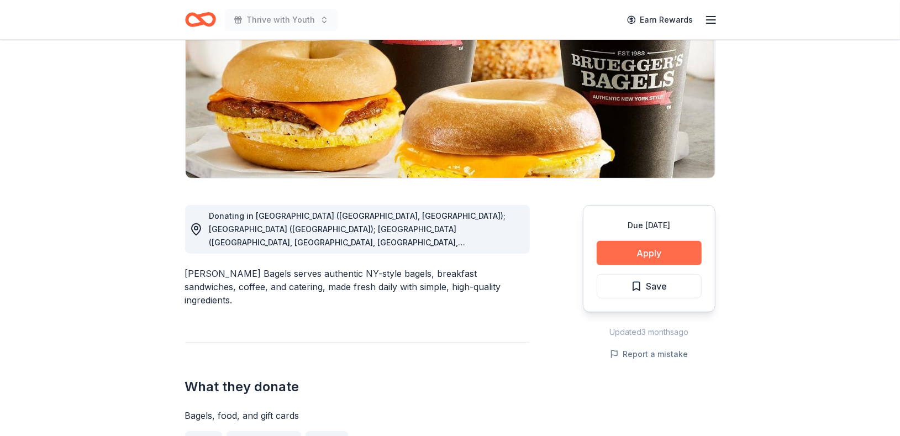
click at [655, 248] on button "Apply" at bounding box center [649, 253] width 105 height 24
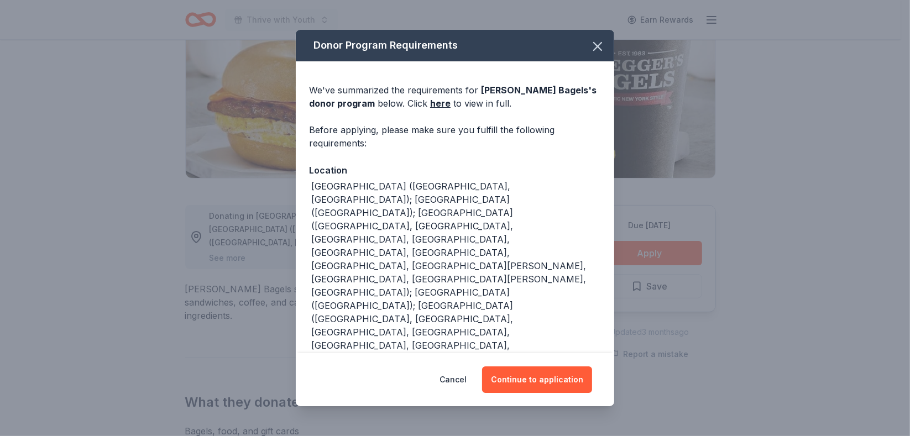
scroll to position [0, 0]
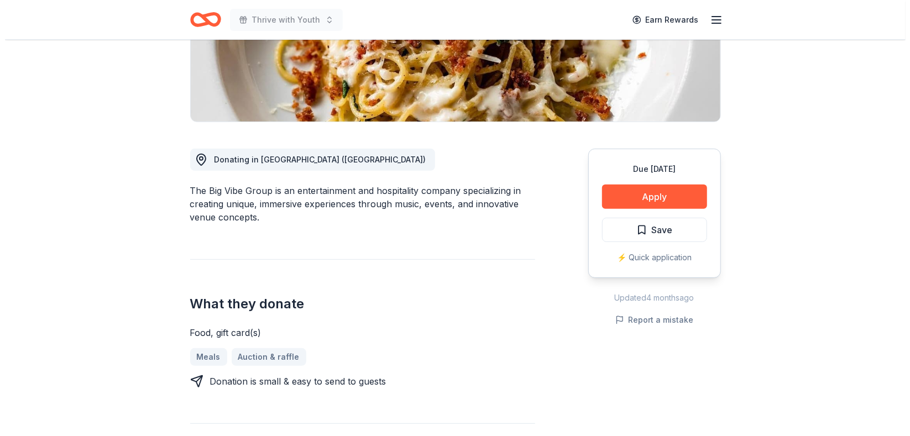
scroll to position [216, 0]
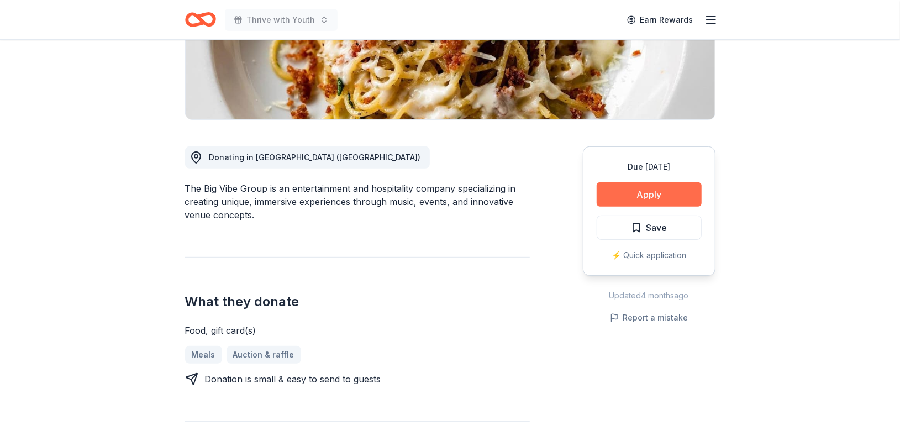
click at [655, 199] on button "Apply" at bounding box center [649, 194] width 105 height 24
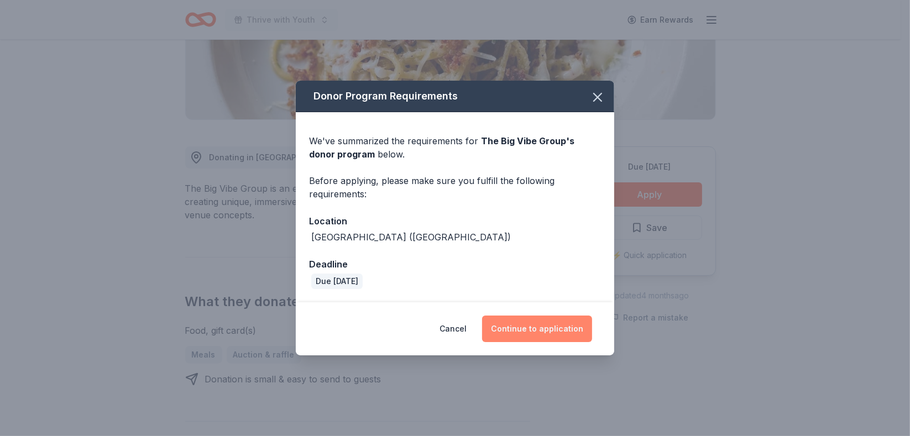
click at [551, 329] on button "Continue to application" at bounding box center [537, 329] width 110 height 27
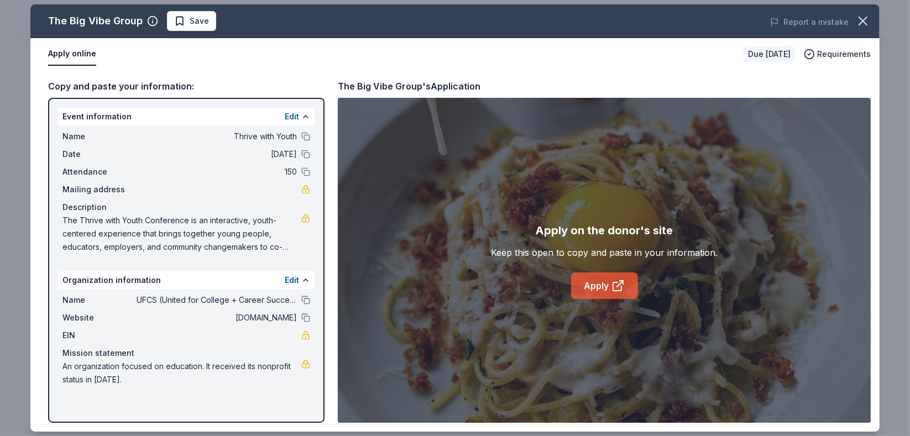
click at [603, 282] on link "Apply" at bounding box center [604, 285] width 67 height 27
click at [186, 21] on span "Save" at bounding box center [191, 20] width 35 height 13
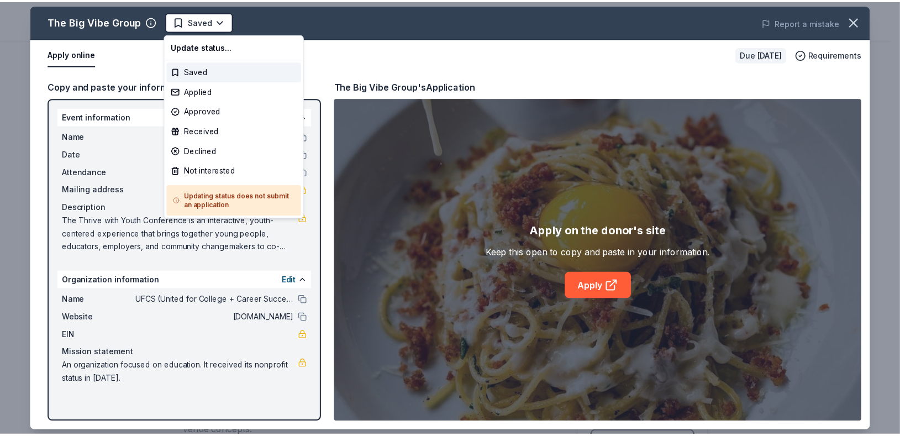
scroll to position [0, 0]
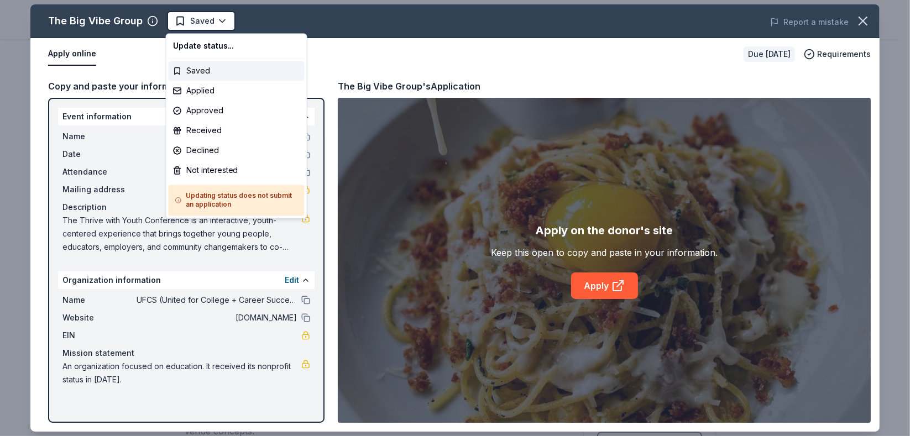
click at [186, 21] on html "Thrive with Youth Earn Rewards Due in 19 days Share The Big Vibe Group New Shar…" at bounding box center [455, 218] width 910 height 436
click at [217, 89] on div "Applied" at bounding box center [237, 91] width 136 height 20
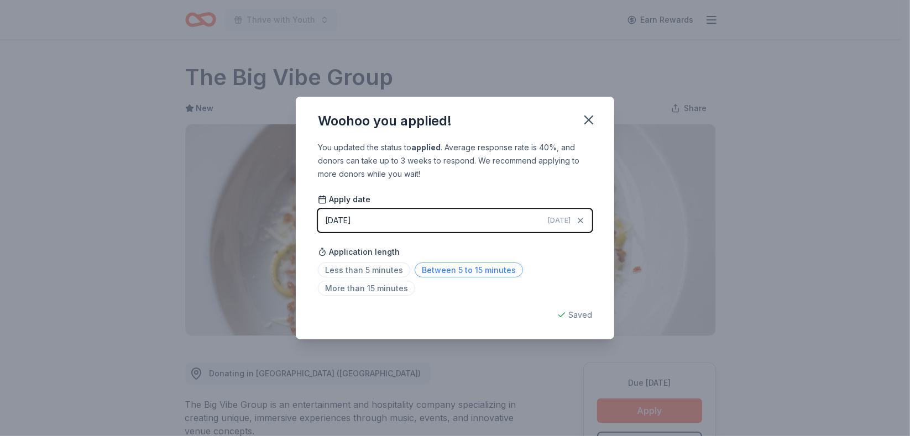
click at [456, 270] on span "Between 5 to 15 minutes" at bounding box center [468, 269] width 108 height 15
click at [590, 121] on icon "button" at bounding box center [589, 120] width 8 height 8
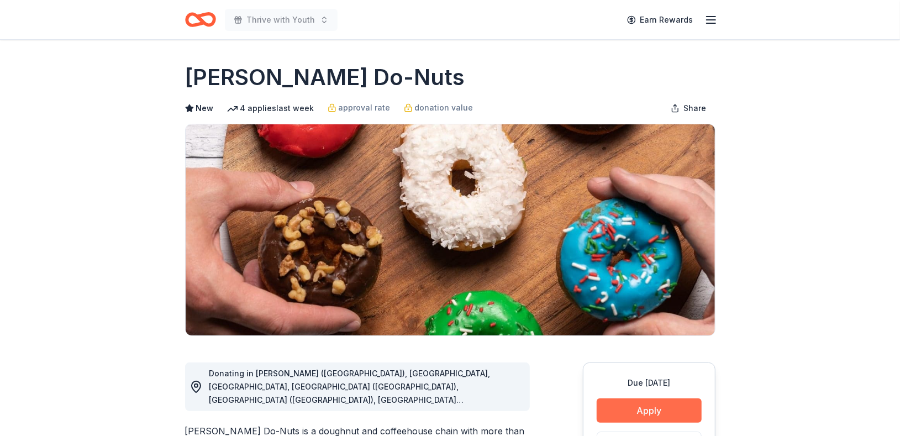
click at [664, 407] on button "Apply" at bounding box center [649, 410] width 105 height 24
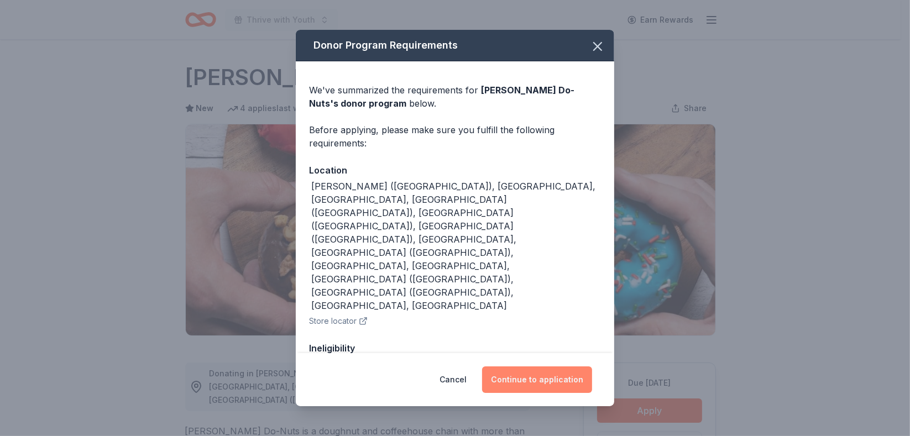
click at [521, 378] on button "Continue to application" at bounding box center [537, 379] width 110 height 27
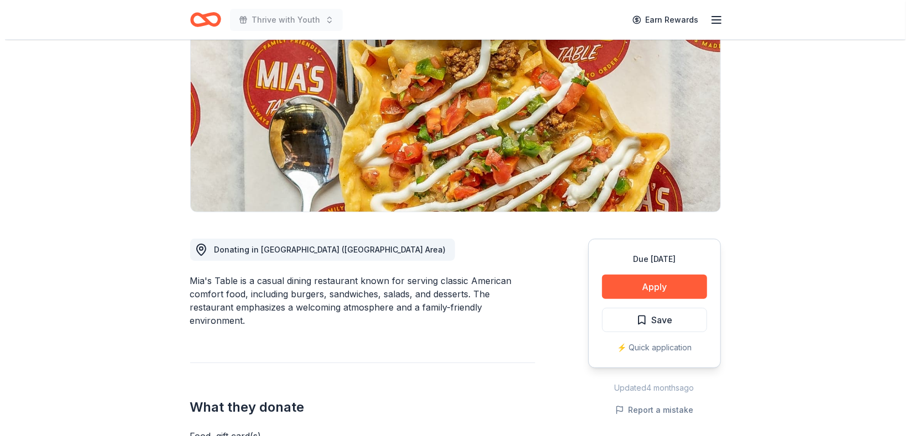
scroll to position [125, 0]
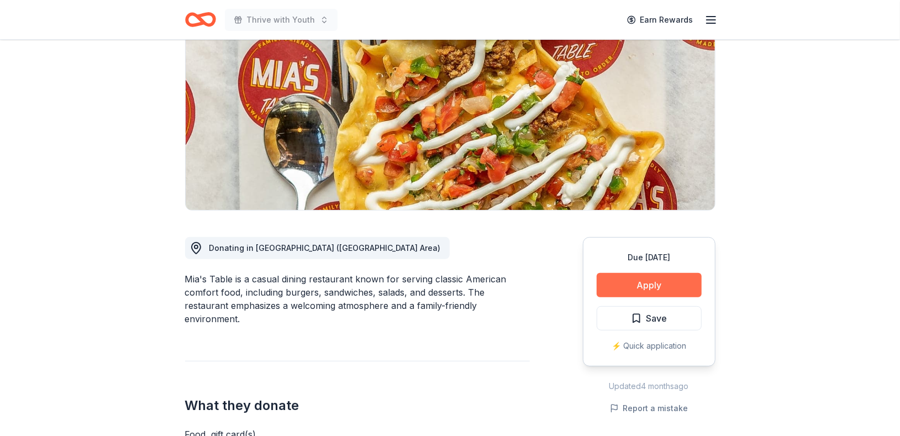
click at [646, 279] on button "Apply" at bounding box center [649, 285] width 105 height 24
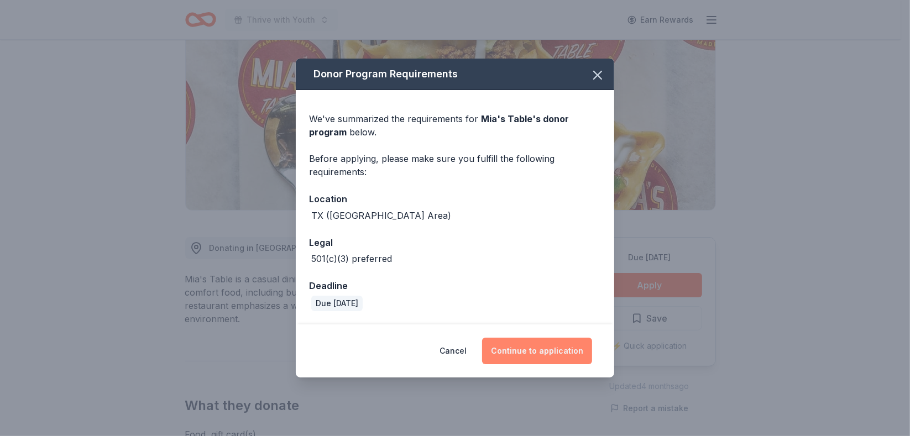
click at [519, 349] on button "Continue to application" at bounding box center [537, 351] width 110 height 27
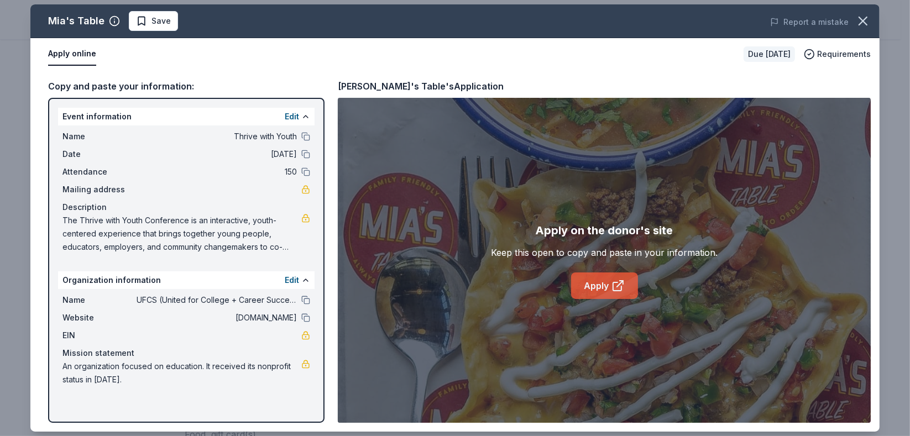
click at [587, 297] on link "Apply" at bounding box center [604, 285] width 67 height 27
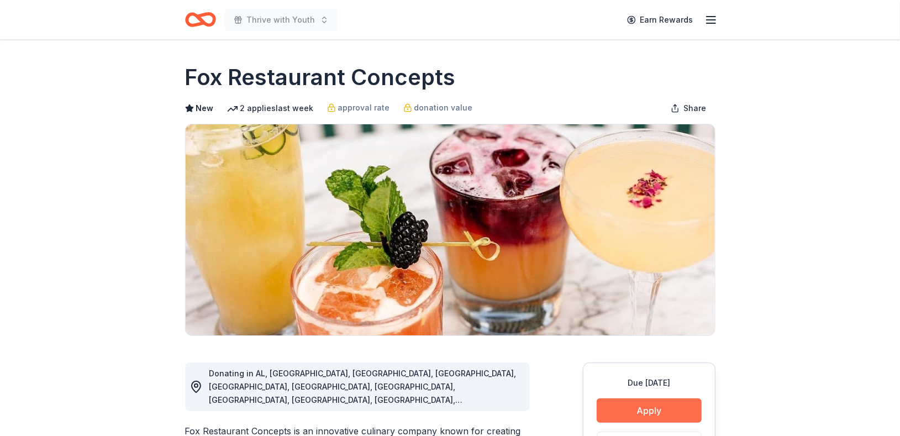
click at [659, 409] on button "Apply" at bounding box center [649, 410] width 105 height 24
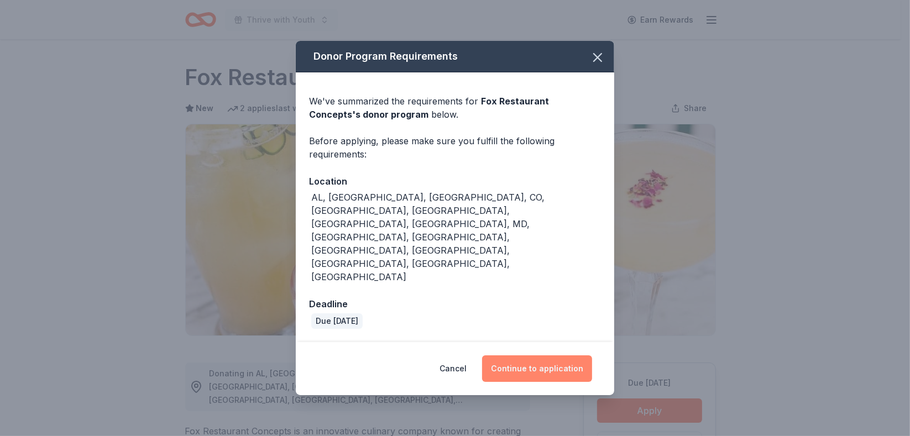
click at [565, 355] on button "Continue to application" at bounding box center [537, 368] width 110 height 27
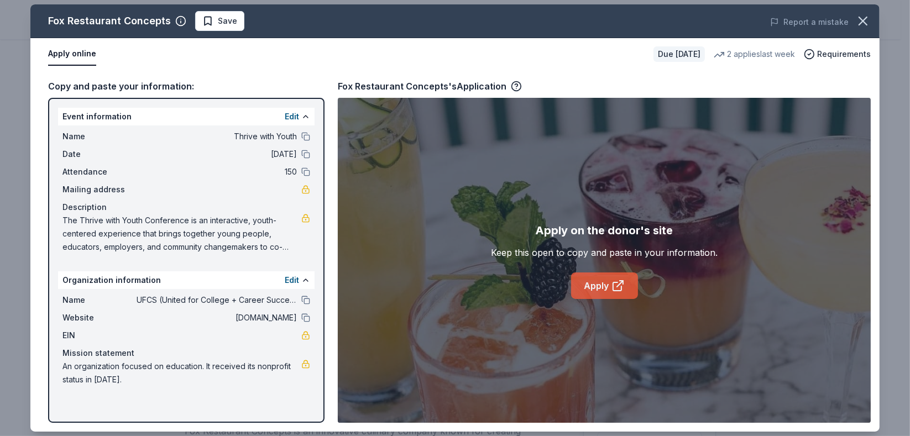
click at [611, 290] on icon at bounding box center [617, 285] width 13 height 13
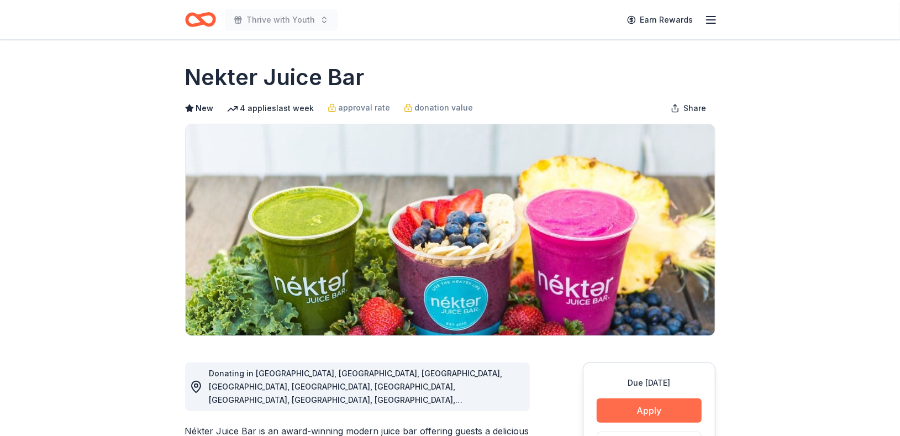
click at [688, 403] on button "Apply" at bounding box center [649, 410] width 105 height 24
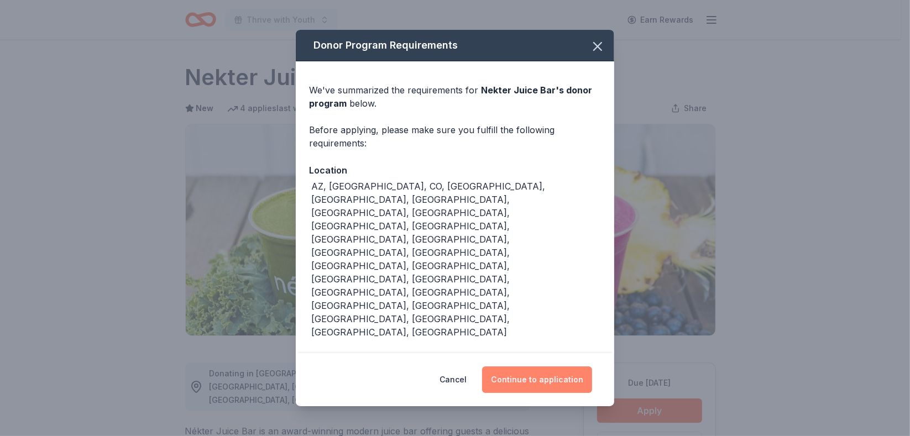
click at [531, 366] on button "Continue to application" at bounding box center [537, 379] width 110 height 27
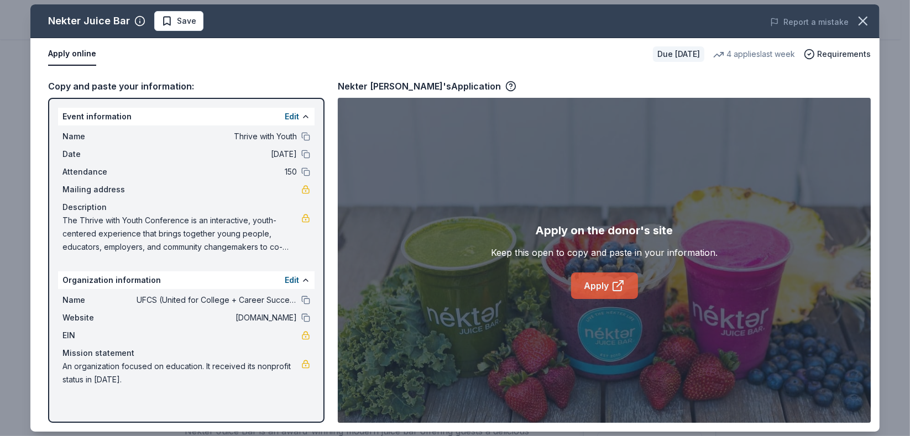
click at [605, 279] on link "Apply" at bounding box center [604, 285] width 67 height 27
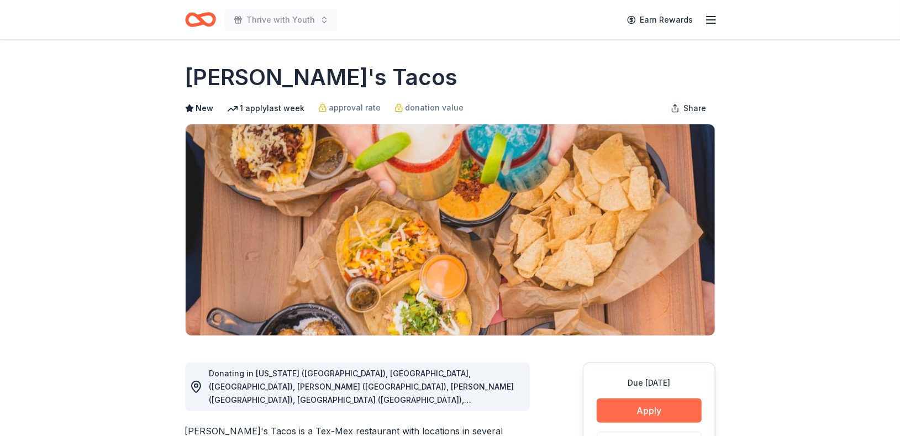
click at [633, 403] on button "Apply" at bounding box center [649, 410] width 105 height 24
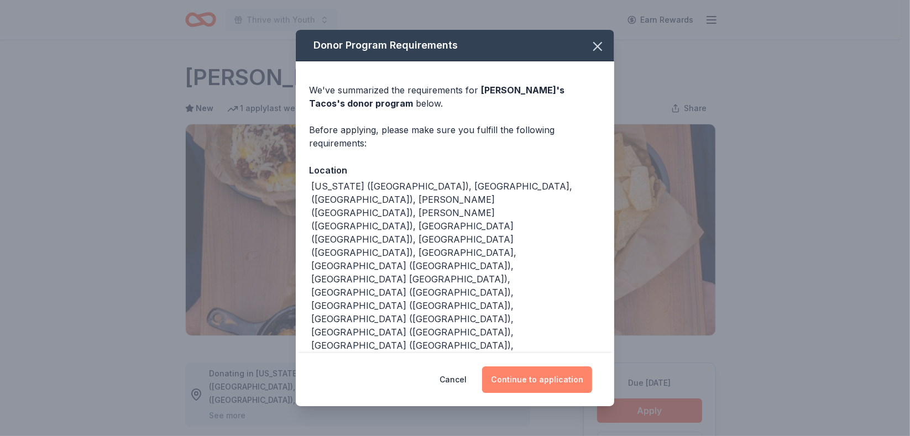
click at [565, 366] on button "Continue to application" at bounding box center [537, 379] width 110 height 27
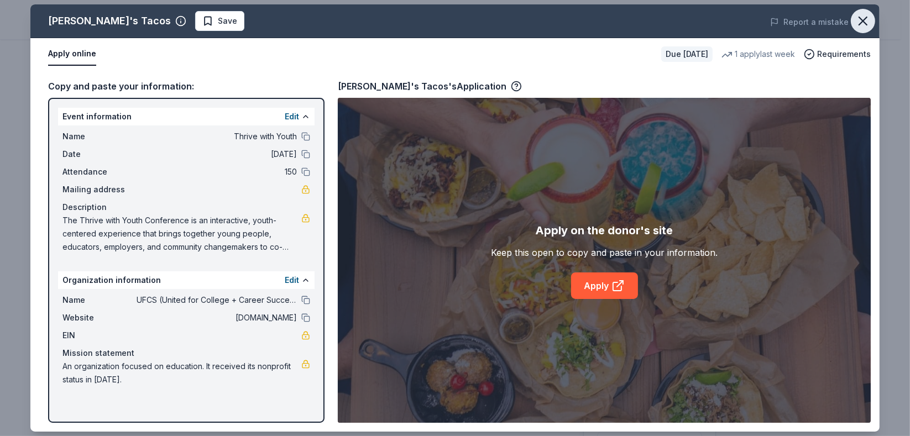
click at [855, 17] on icon "button" at bounding box center [862, 20] width 15 height 15
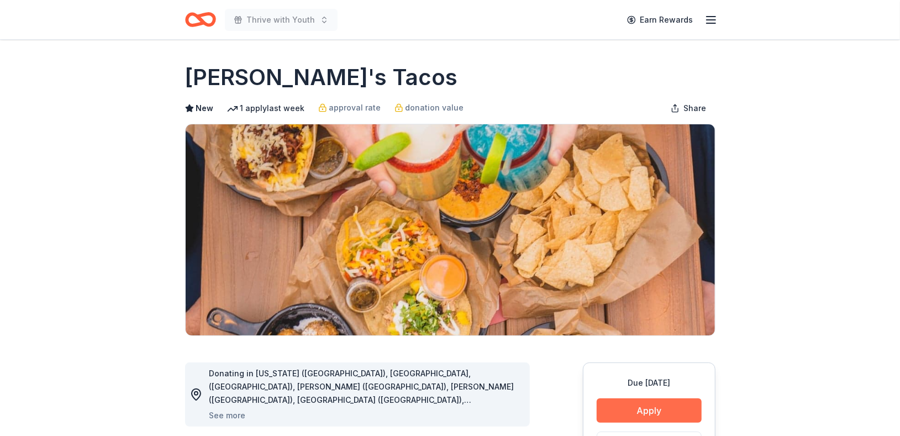
click at [651, 418] on button "Apply" at bounding box center [649, 410] width 105 height 24
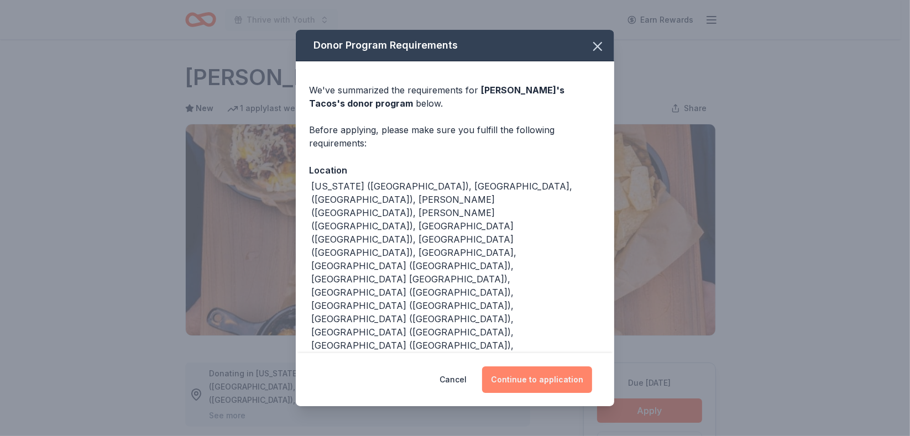
click at [533, 366] on button "Continue to application" at bounding box center [537, 379] width 110 height 27
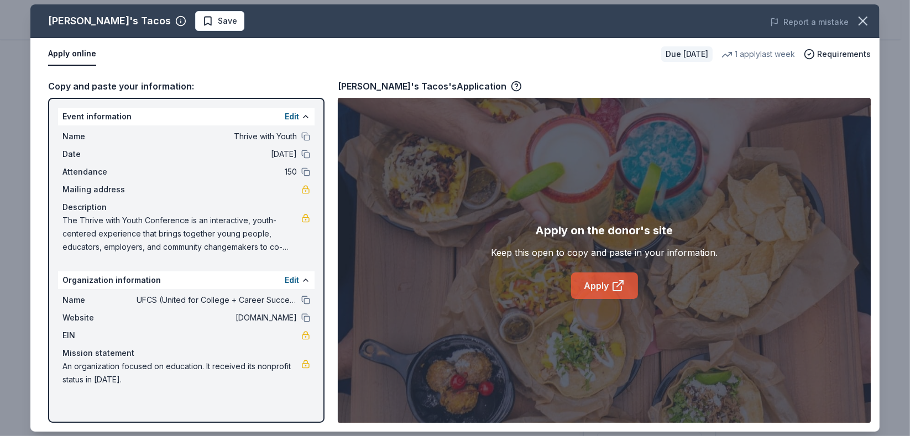
click at [585, 286] on link "Apply" at bounding box center [604, 285] width 67 height 27
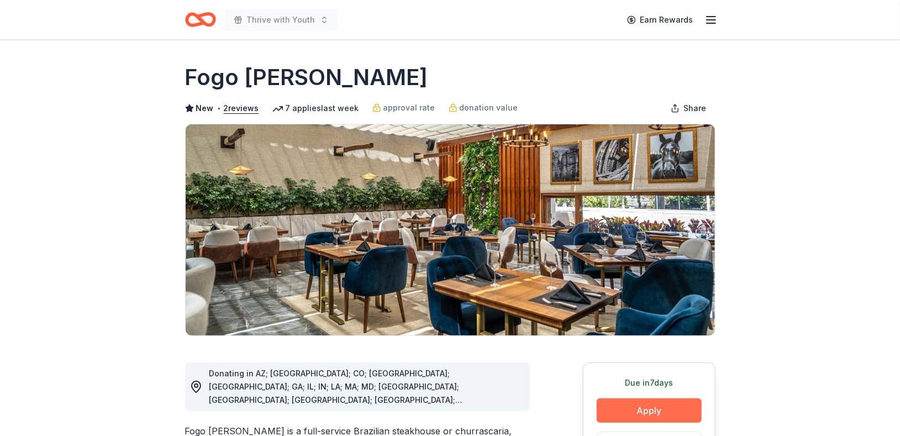
click at [652, 409] on button "Apply" at bounding box center [649, 410] width 105 height 24
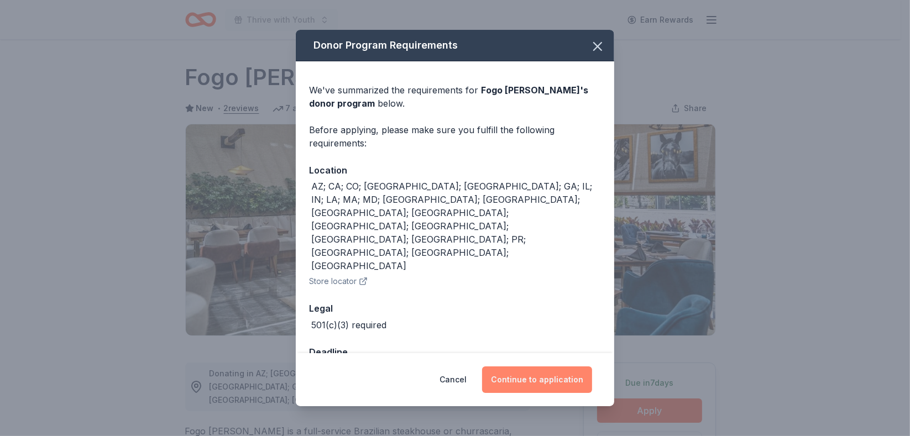
click at [525, 366] on button "Continue to application" at bounding box center [537, 379] width 110 height 27
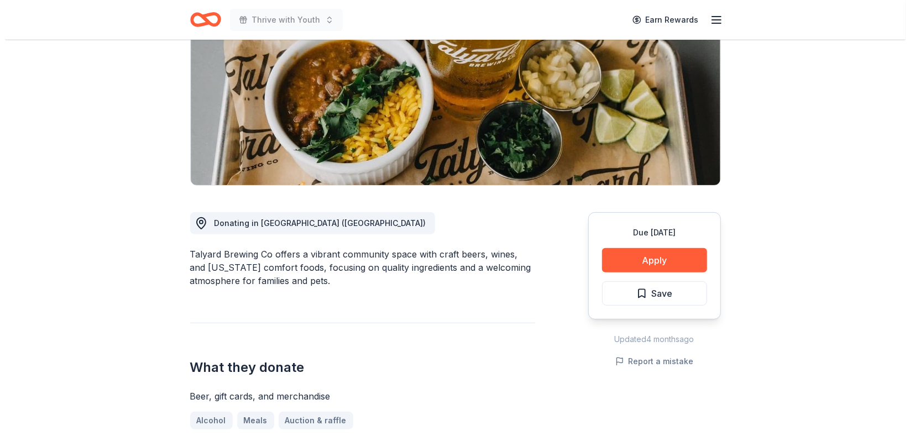
scroll to position [149, 0]
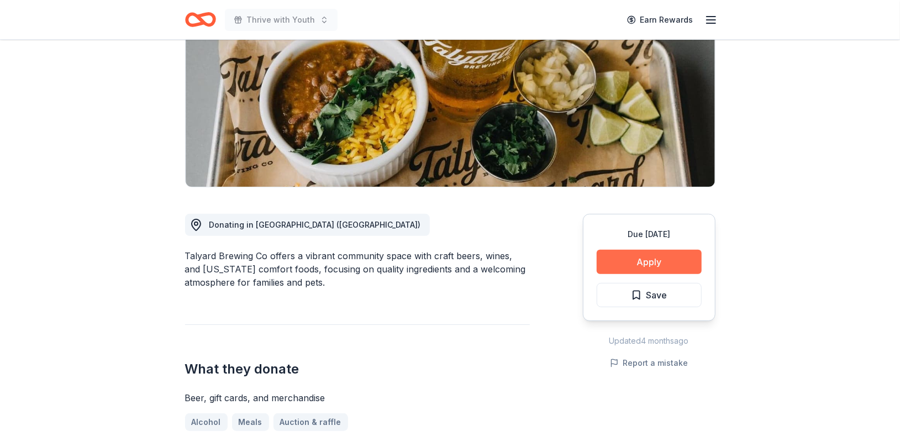
click at [665, 263] on button "Apply" at bounding box center [649, 262] width 105 height 24
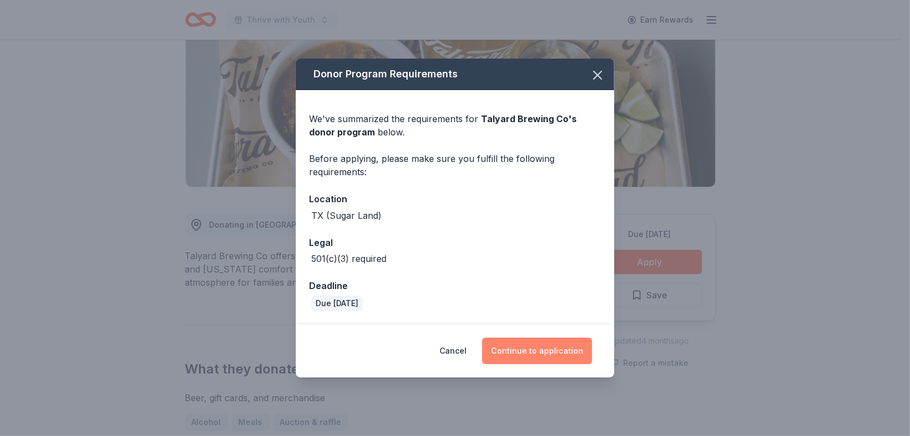
click at [555, 353] on button "Continue to application" at bounding box center [537, 351] width 110 height 27
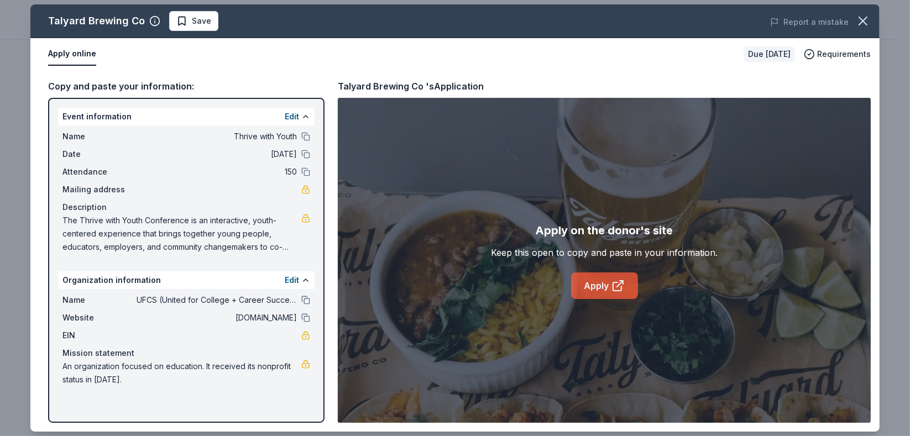
click at [604, 291] on link "Apply" at bounding box center [604, 285] width 67 height 27
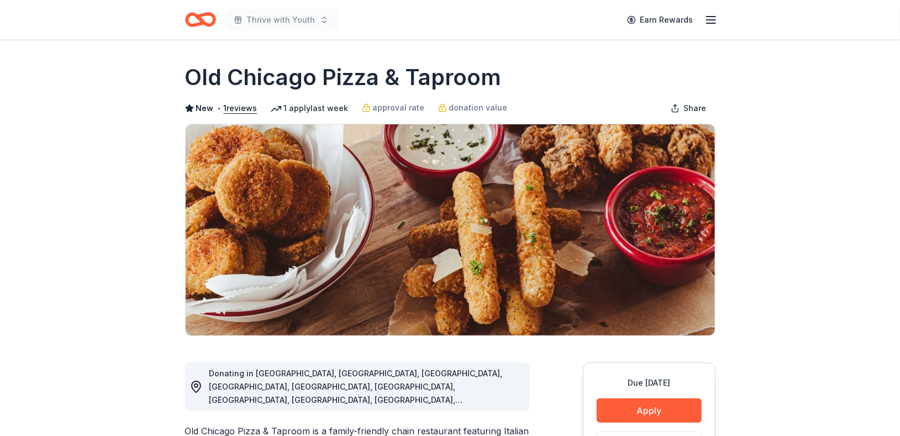
click at [622, 407] on button "Apply" at bounding box center [649, 410] width 105 height 24
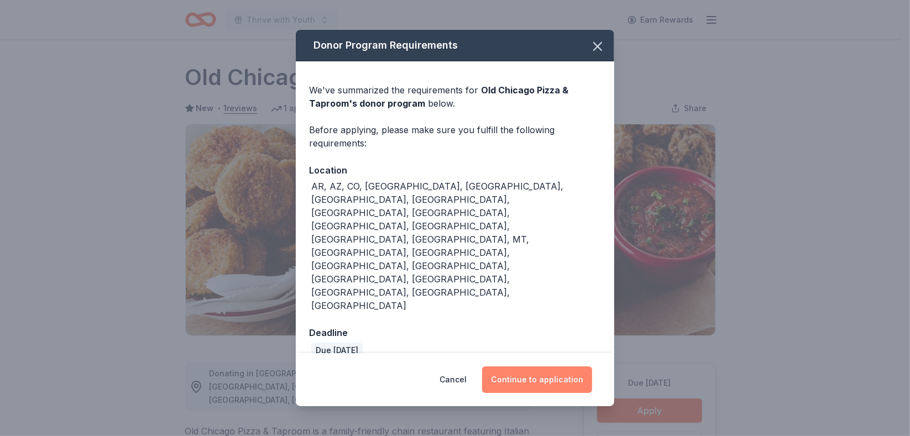
click at [569, 366] on button "Continue to application" at bounding box center [537, 379] width 110 height 27
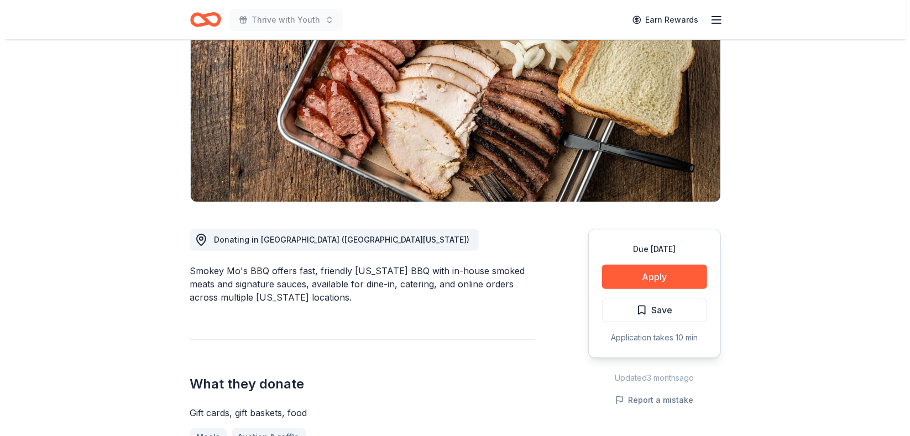
scroll to position [169, 0]
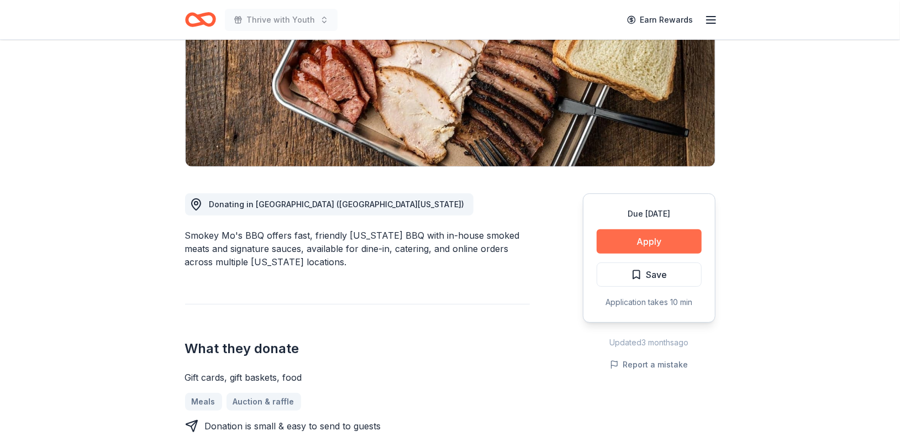
click at [659, 241] on button "Apply" at bounding box center [649, 241] width 105 height 24
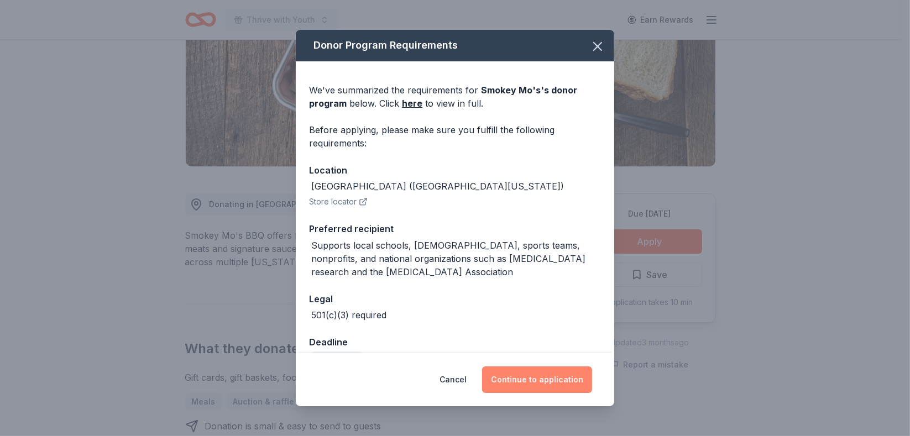
click at [559, 377] on button "Continue to application" at bounding box center [537, 379] width 110 height 27
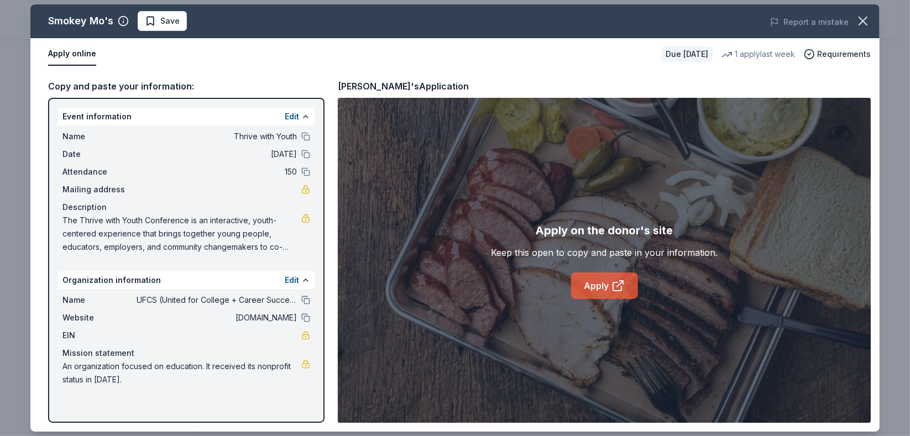
click at [618, 286] on icon at bounding box center [617, 285] width 13 height 13
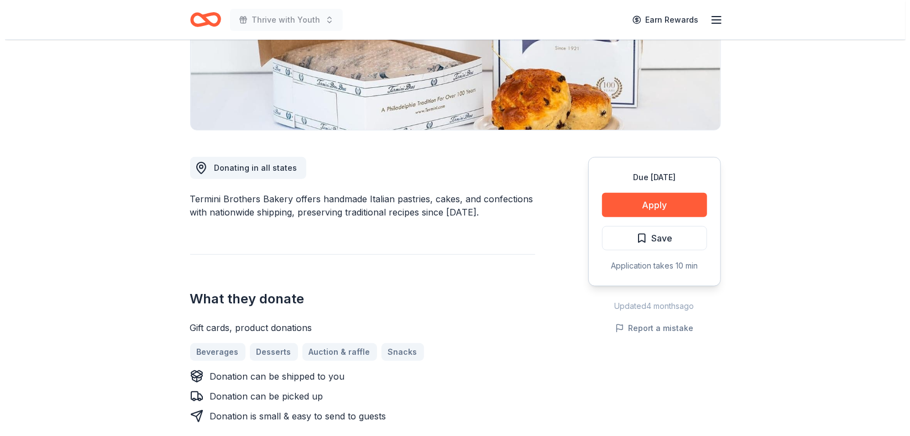
scroll to position [213, 0]
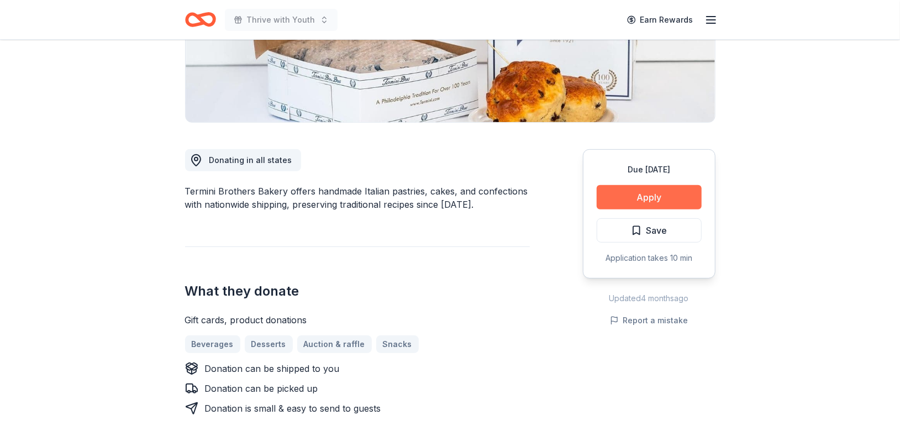
click at [620, 187] on button "Apply" at bounding box center [649, 197] width 105 height 24
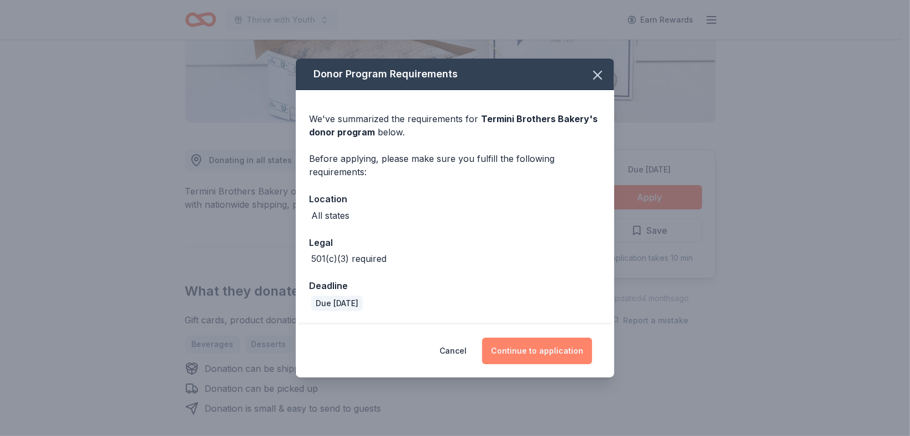
click at [532, 340] on button "Continue to application" at bounding box center [537, 351] width 110 height 27
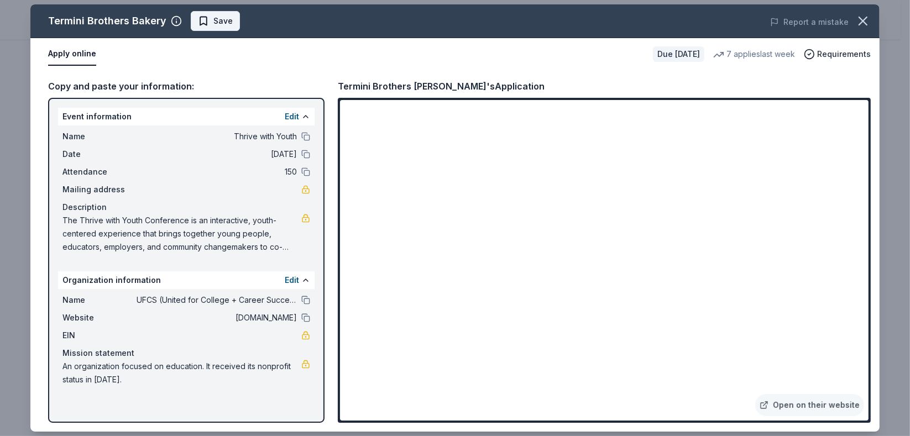
click at [203, 27] on span "Save" at bounding box center [215, 20] width 35 height 13
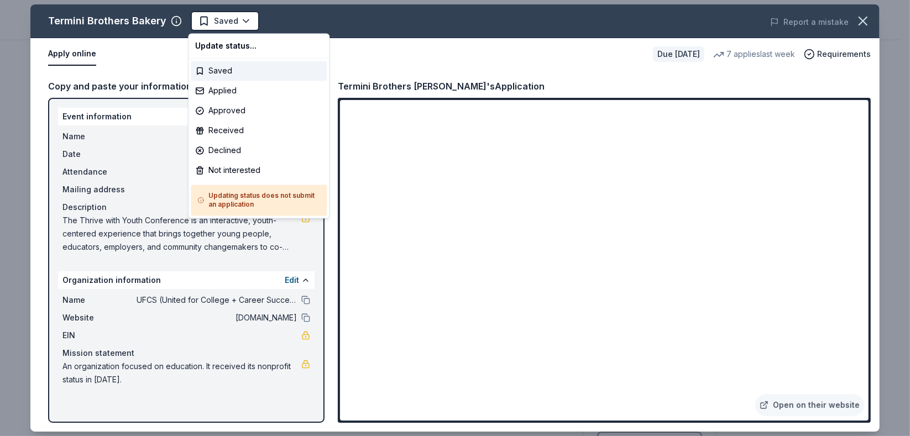
scroll to position [0, 0]
click at [203, 27] on html "Thrive with Youth Earn Rewards Due [DATE] Share Termini Brothers Bakery New 7 a…" at bounding box center [455, 218] width 910 height 436
click at [233, 94] on div "Applied" at bounding box center [259, 91] width 136 height 20
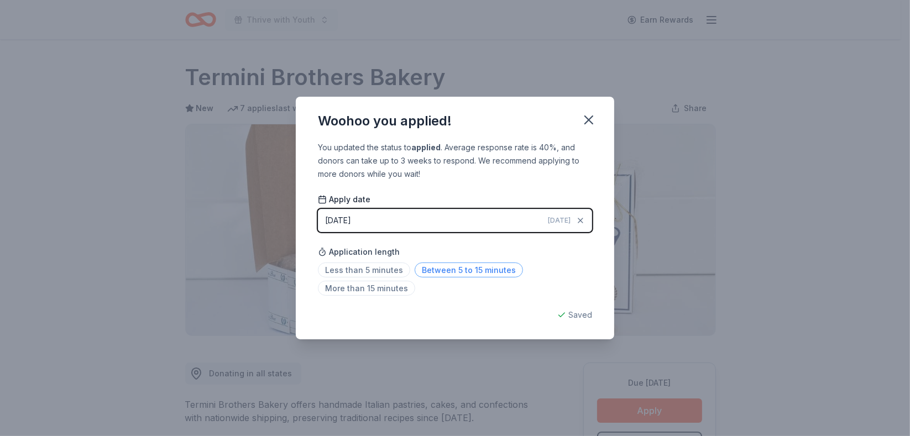
click at [486, 267] on span "Between 5 to 15 minutes" at bounding box center [468, 269] width 108 height 15
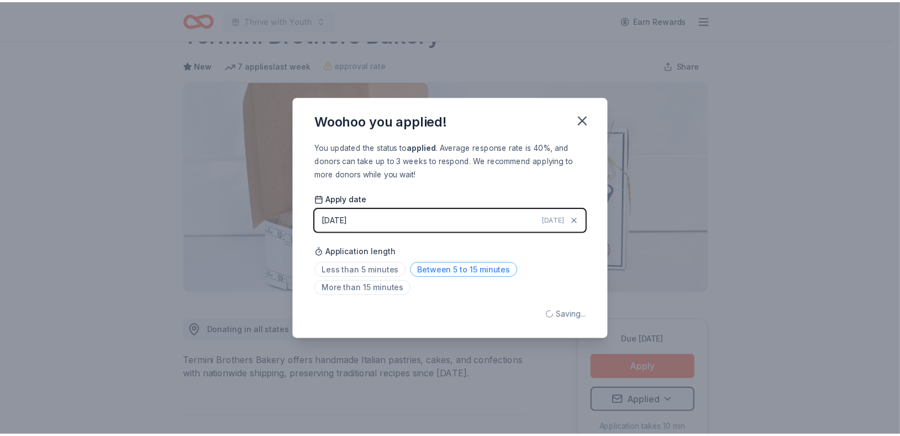
scroll to position [60, 0]
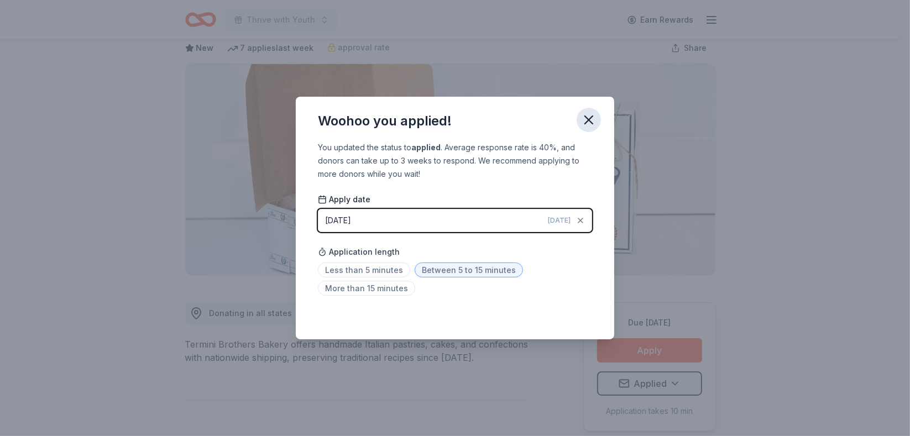
click at [594, 118] on icon "button" at bounding box center [588, 119] width 15 height 15
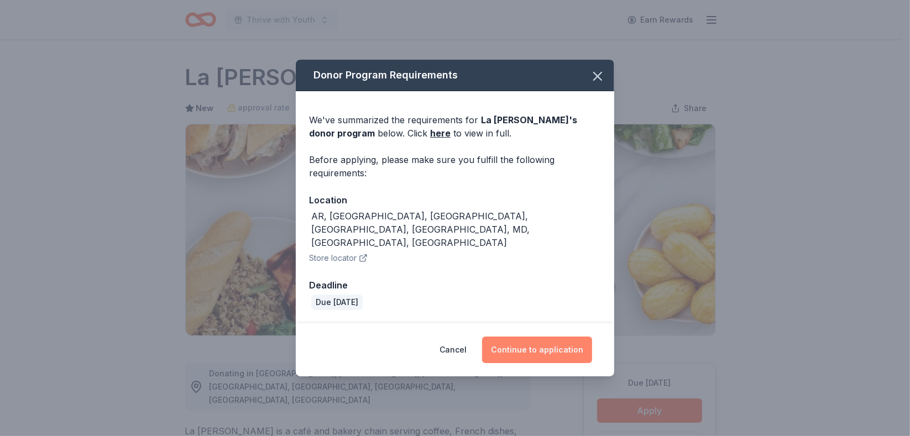
click at [583, 341] on button "Continue to application" at bounding box center [537, 350] width 110 height 27
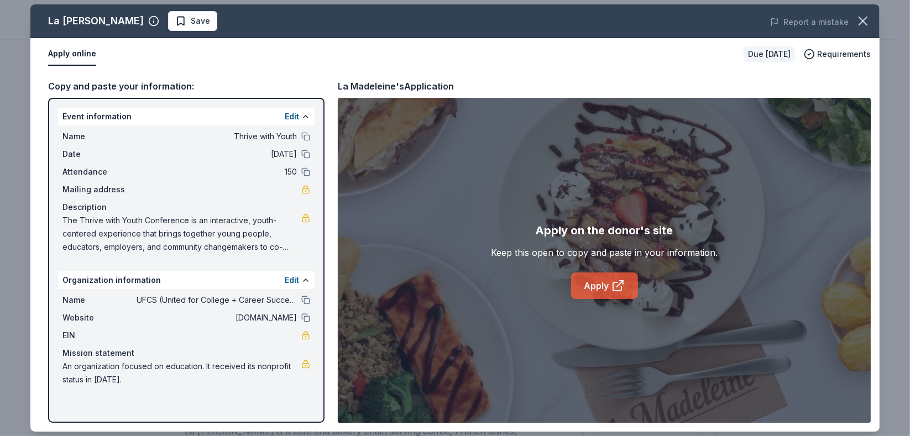
click at [595, 294] on link "Apply" at bounding box center [604, 285] width 67 height 27
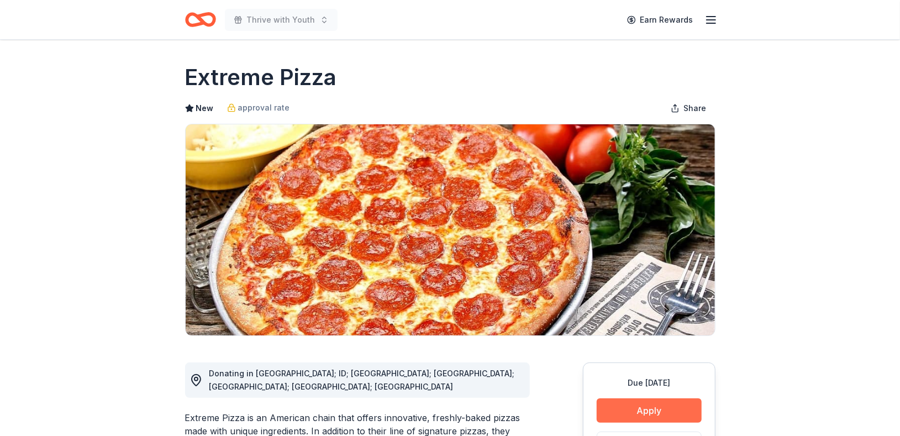
click at [642, 406] on button "Apply" at bounding box center [649, 410] width 105 height 24
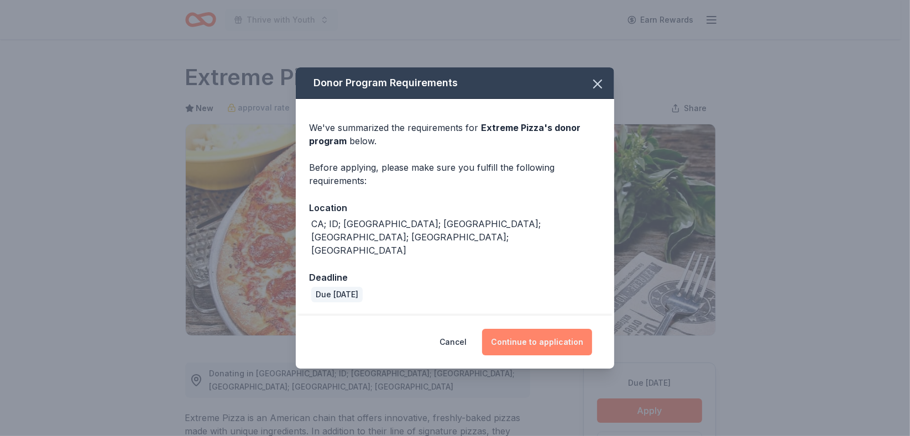
click at [529, 329] on button "Continue to application" at bounding box center [537, 342] width 110 height 27
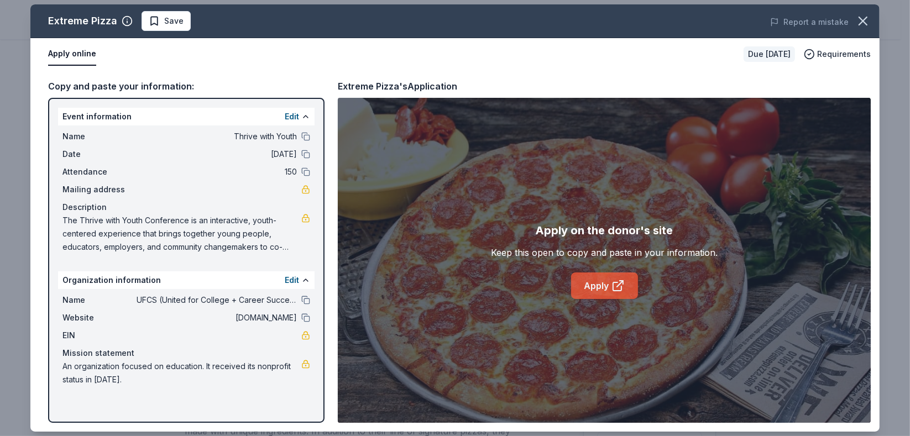
click at [587, 280] on link "Apply" at bounding box center [604, 285] width 67 height 27
